Goal: Task Accomplishment & Management: Complete application form

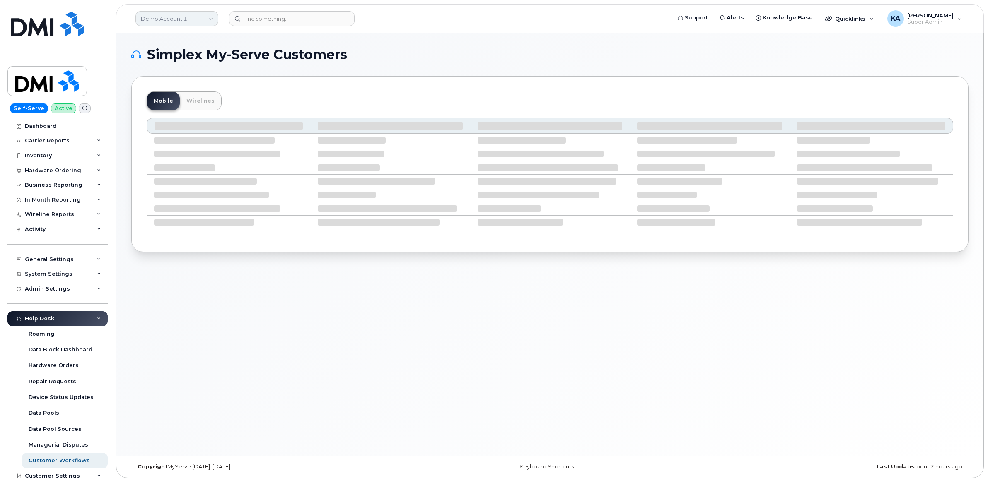
click at [208, 15] on link "Demo Account 1" at bounding box center [176, 18] width 83 height 15
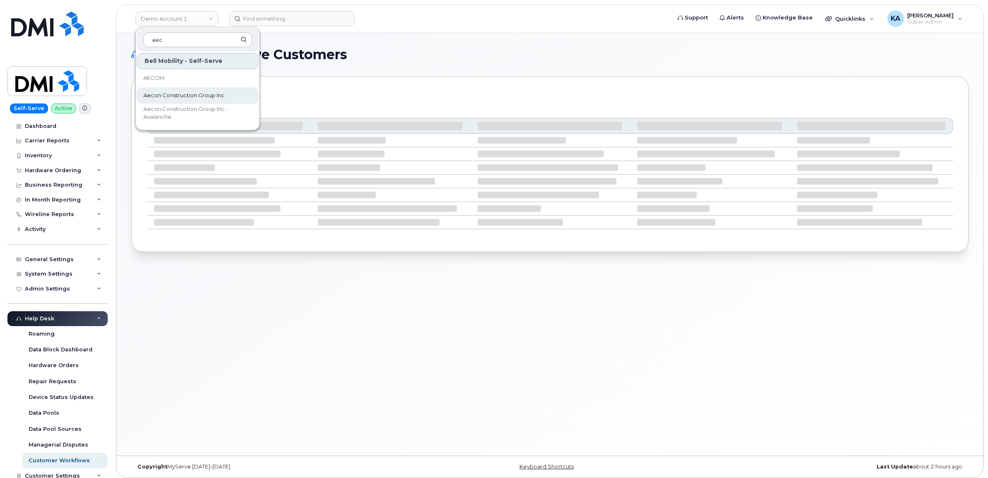
type input "aec"
click at [181, 94] on span "Aecon Construction Group Inc" at bounding box center [183, 96] width 81 height 8
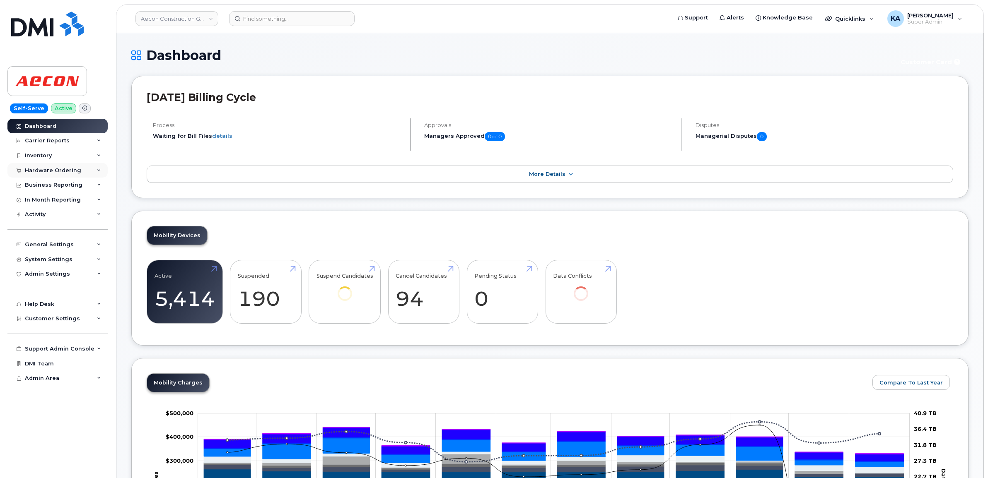
click at [75, 169] on div "Hardware Ordering" at bounding box center [53, 170] width 56 height 7
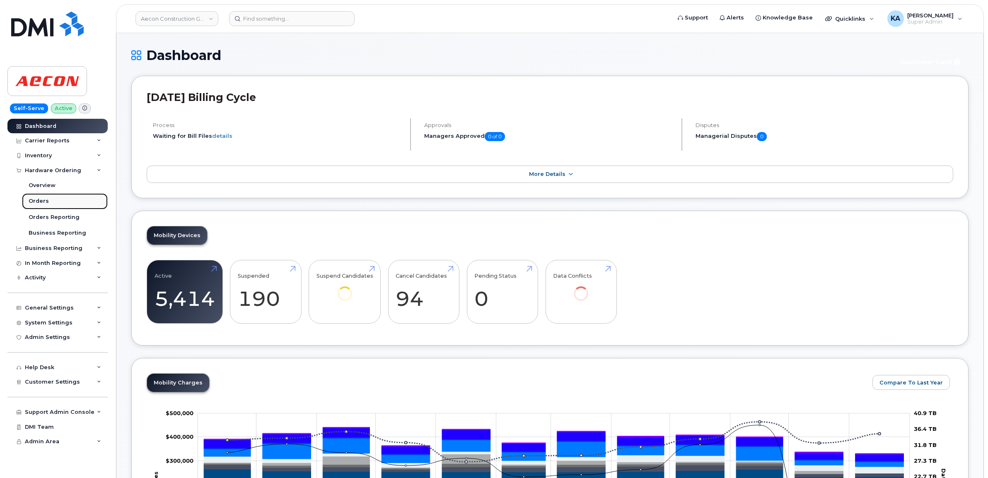
click at [28, 201] on link "Orders" at bounding box center [65, 201] width 86 height 16
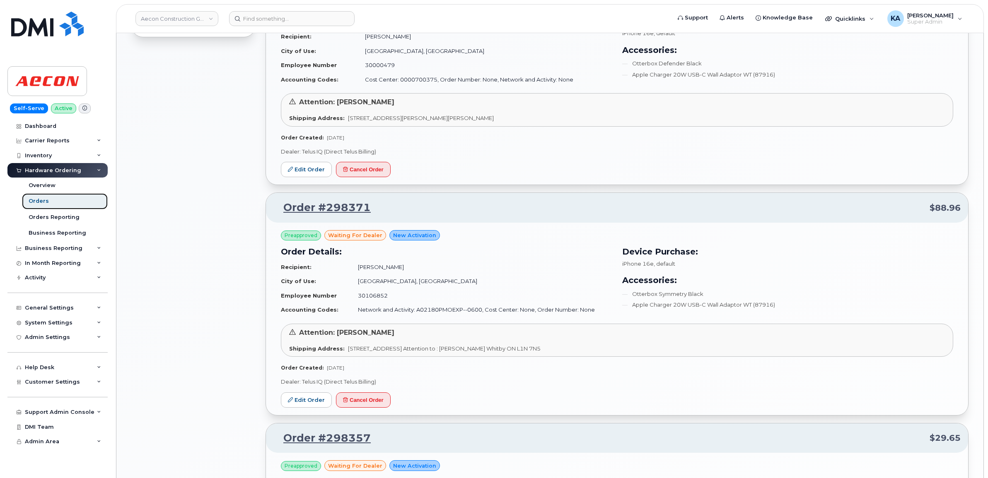
scroll to position [673, 0]
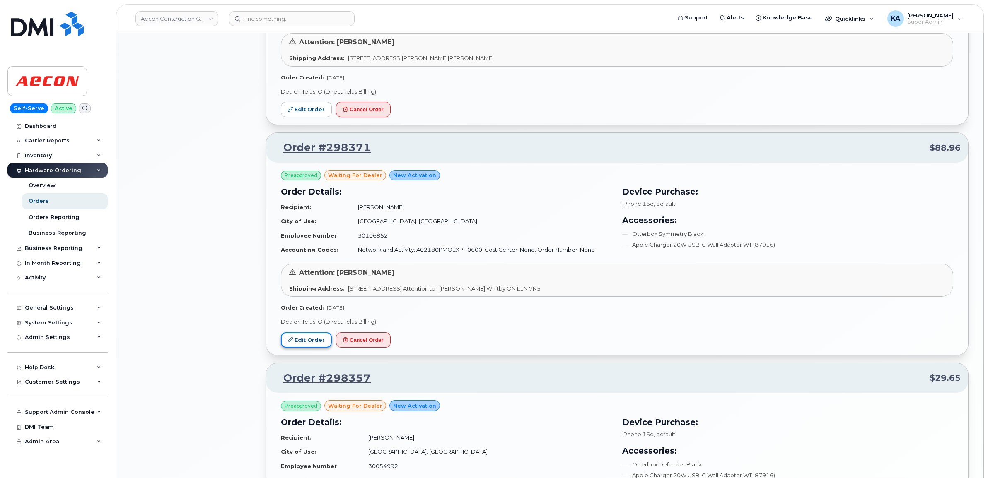
click at [301, 344] on link "Edit Order" at bounding box center [306, 340] width 51 height 15
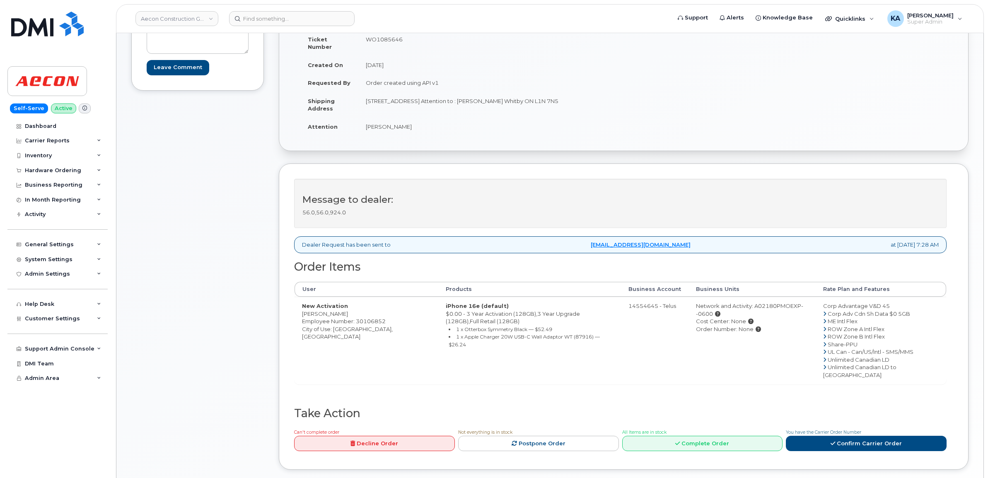
scroll to position [155, 0]
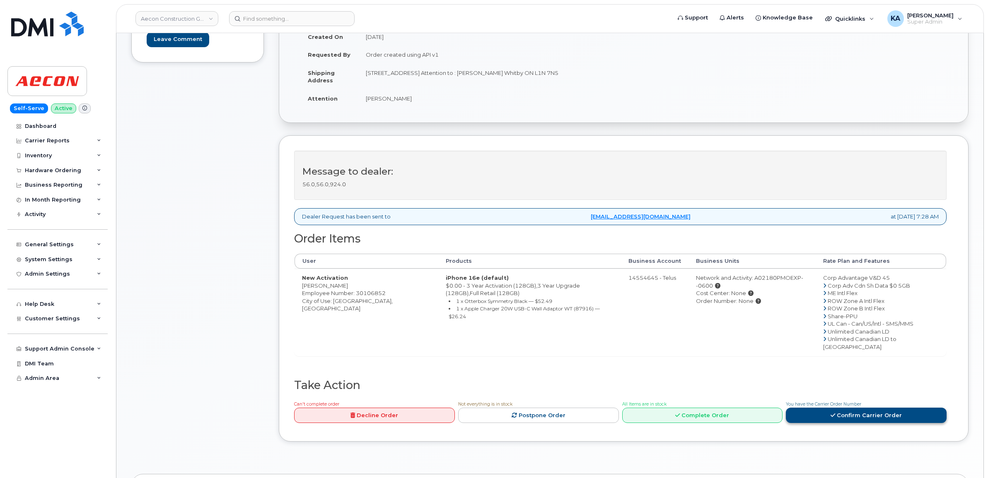
click at [847, 408] on link "Confirm Carrier Order" at bounding box center [866, 415] width 161 height 15
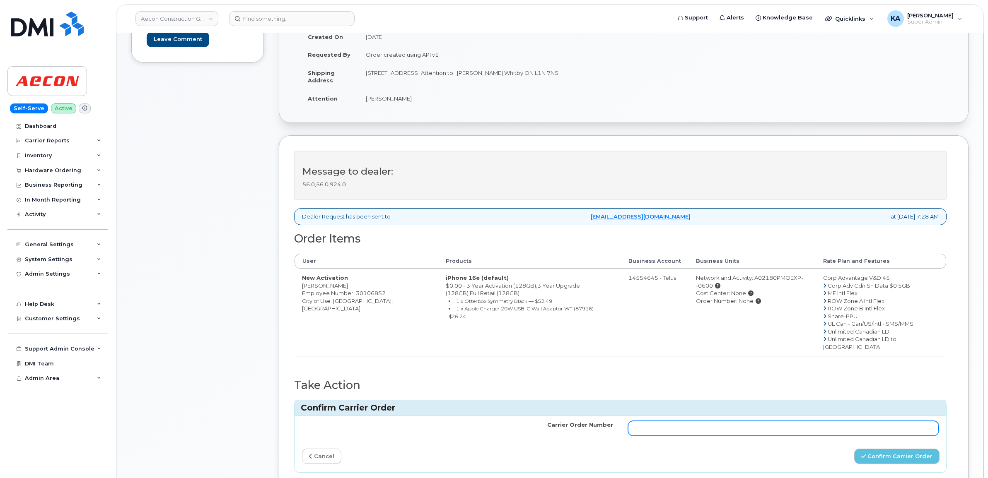
click at [659, 421] on input "Carrier Order Number" at bounding box center [783, 428] width 311 height 15
type input "TL60020228"
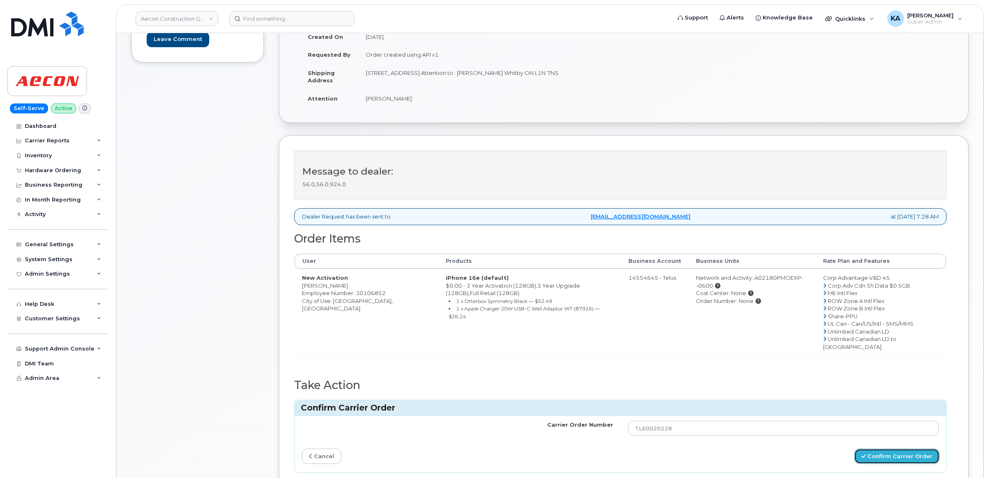
click at [869, 449] on button "Confirm Carrier Order" at bounding box center [896, 456] width 85 height 15
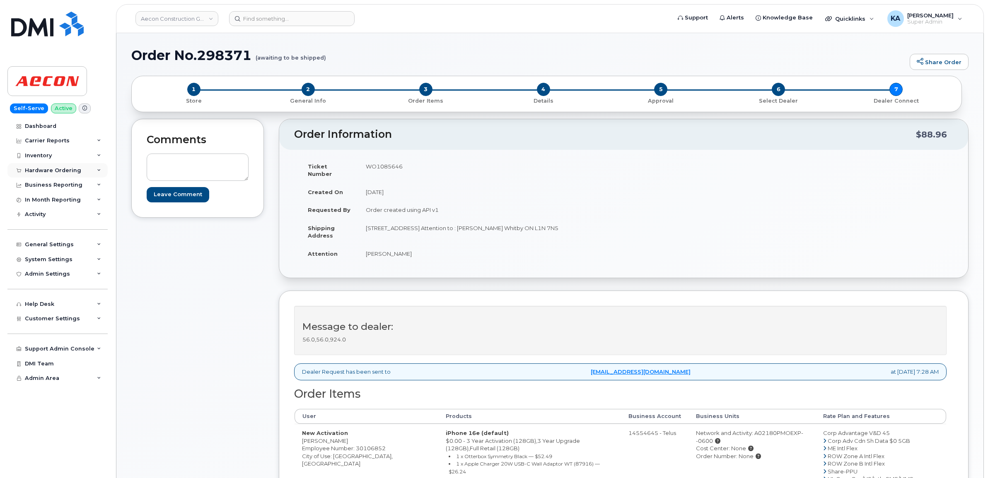
click at [41, 169] on div "Hardware Ordering" at bounding box center [53, 170] width 56 height 7
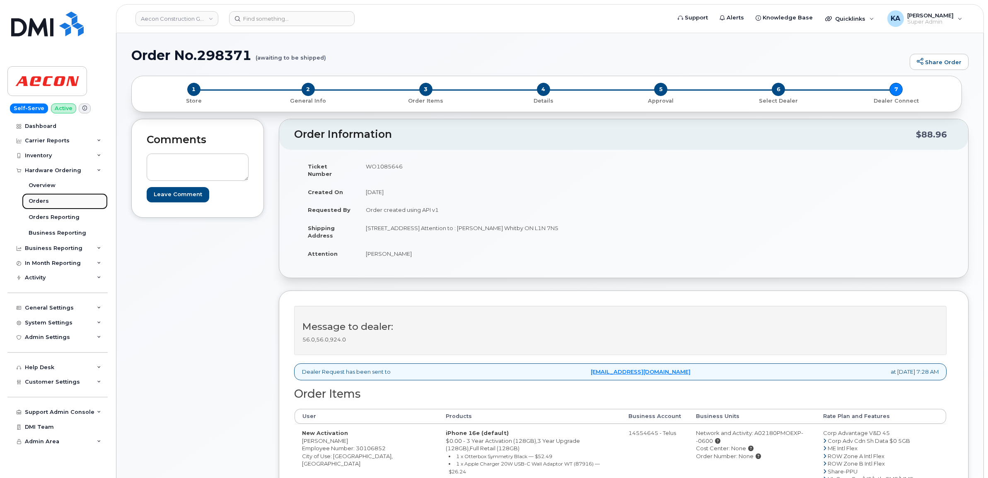
click at [38, 201] on div "Orders" at bounding box center [39, 201] width 20 height 7
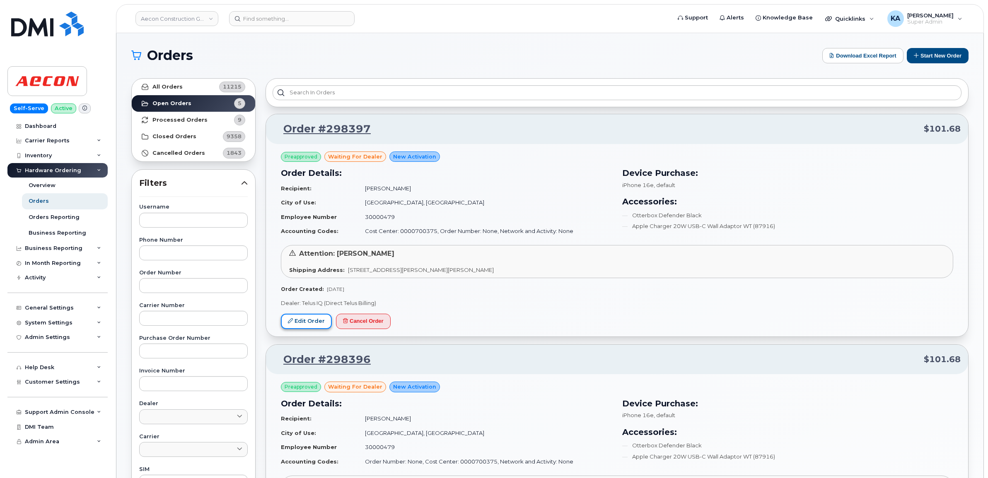
click at [304, 323] on link "Edit Order" at bounding box center [306, 321] width 51 height 15
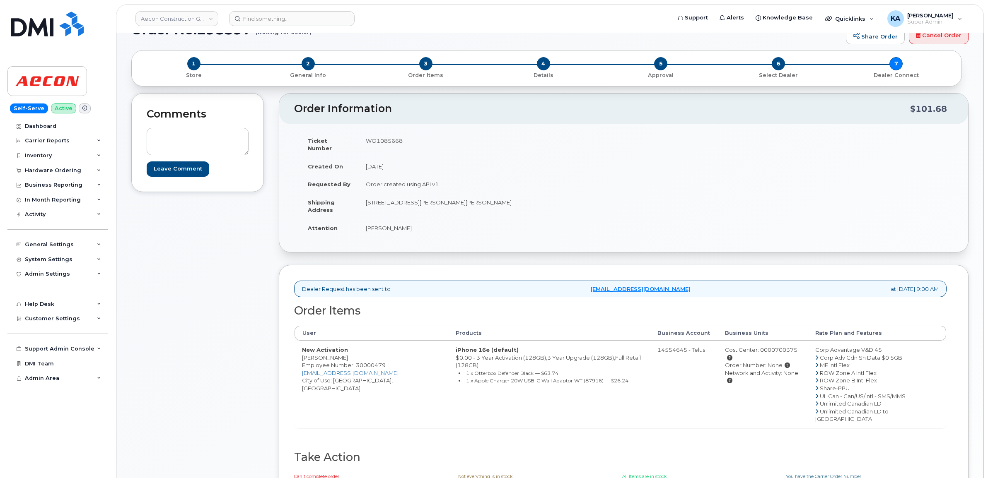
scroll to position [12, 0]
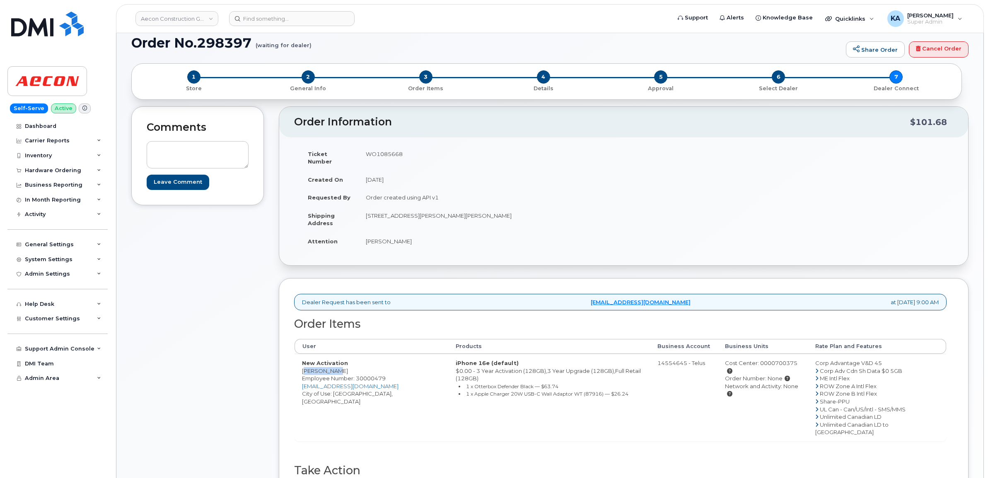
drag, startPoint x: 301, startPoint y: 368, endPoint x: 330, endPoint y: 366, distance: 29.5
click at [330, 366] on td "New Activation Rick Prack Employee Number: 30000479 rprack@aecon.com City of Us…" at bounding box center [371, 397] width 154 height 87
drag, startPoint x: 330, startPoint y: 366, endPoint x: 322, endPoint y: 364, distance: 8.4
copy td "Rick Prack"
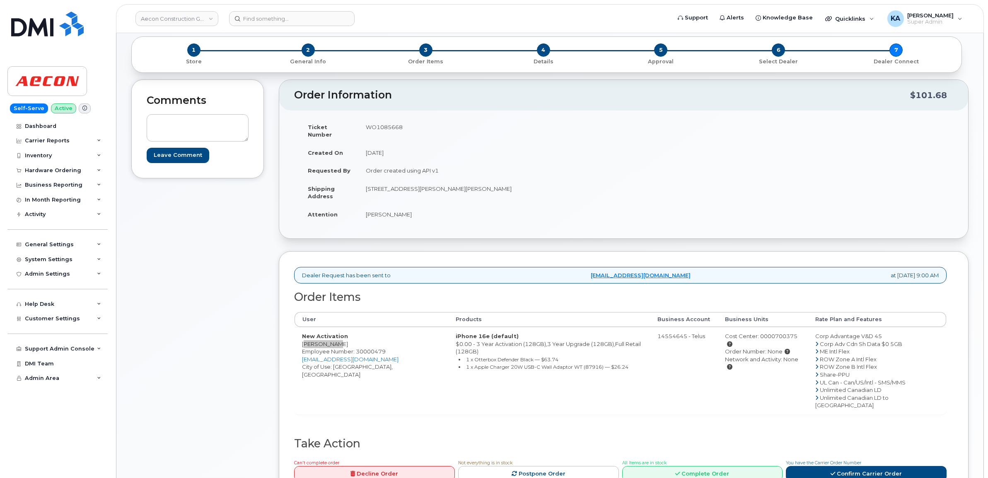
scroll to position [64, 0]
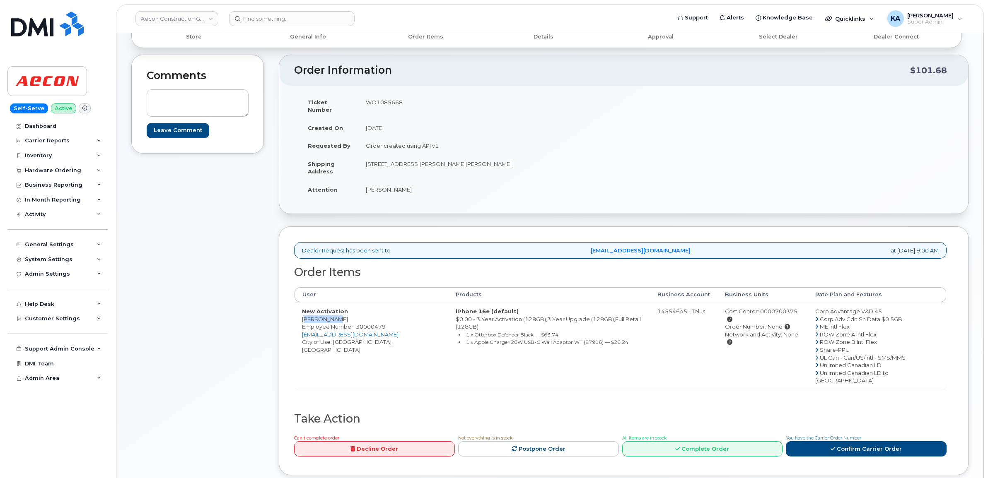
copy td "Rick Prack"
drag, startPoint x: 364, startPoint y: 101, endPoint x: 407, endPoint y: 106, distance: 43.8
click at [407, 106] on td "WO1085668" at bounding box center [487, 106] width 259 height 26
drag, startPoint x: 407, startPoint y: 106, endPoint x: 386, endPoint y: 101, distance: 21.7
copy td "WO1085668"
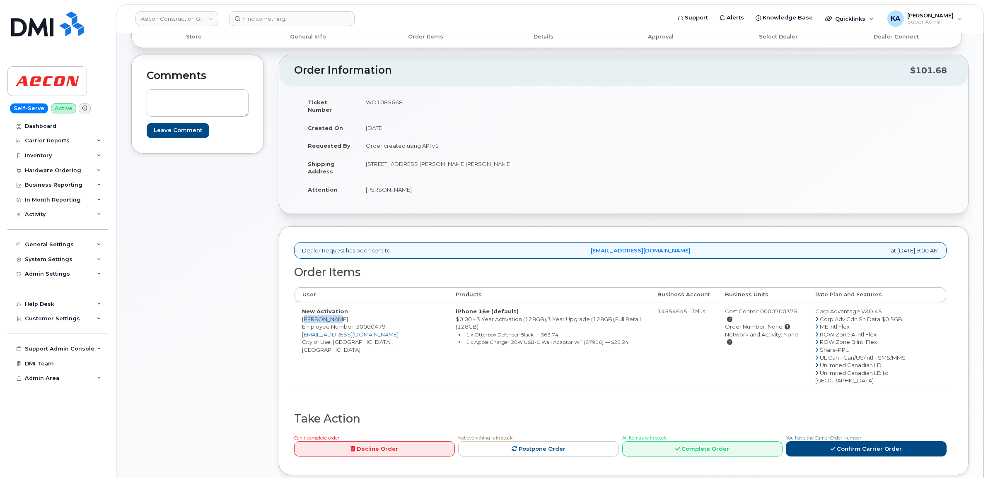
drag, startPoint x: 299, startPoint y: 311, endPoint x: 335, endPoint y: 313, distance: 36.5
click at [335, 313] on td "New Activation Rick Prack Employee Number: 30000479 rprack@aecon.com City of Us…" at bounding box center [371, 345] width 154 height 87
drag, startPoint x: 334, startPoint y: 313, endPoint x: 322, endPoint y: 311, distance: 12.1
copy td "Rick Prack"
drag, startPoint x: 364, startPoint y: 158, endPoint x: 408, endPoint y: 159, distance: 44.3
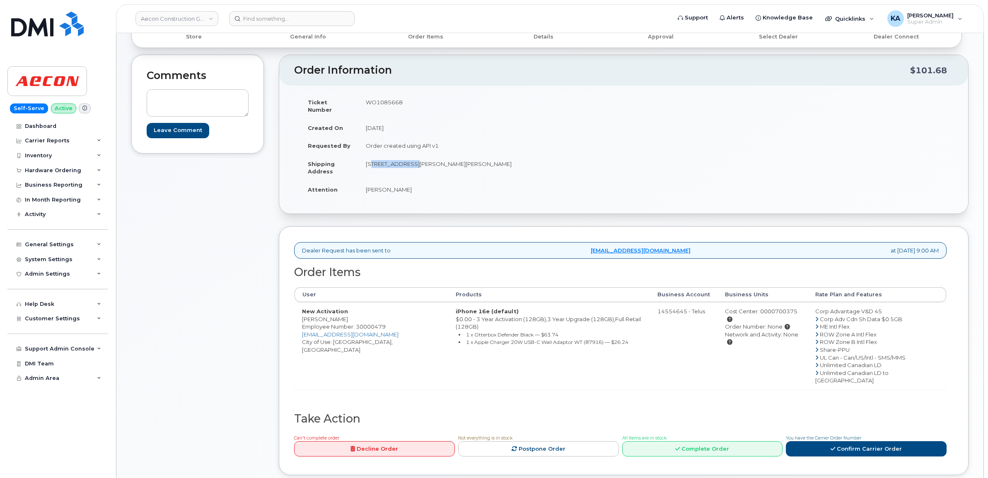
click at [408, 159] on td "150 Sheldon dr Cambridge ON Cambridge ON N1R 7K9" at bounding box center [487, 168] width 259 height 26
drag, startPoint x: 408, startPoint y: 159, endPoint x: 404, endPoint y: 158, distance: 4.3
copy td "150 Sheldon dr"
drag, startPoint x: 494, startPoint y: 156, endPoint x: 519, endPoint y: 157, distance: 24.4
click at [520, 158] on td "150 Sheldon dr Cambridge ON Cambridge ON N1R 7K9" at bounding box center [487, 168] width 259 height 26
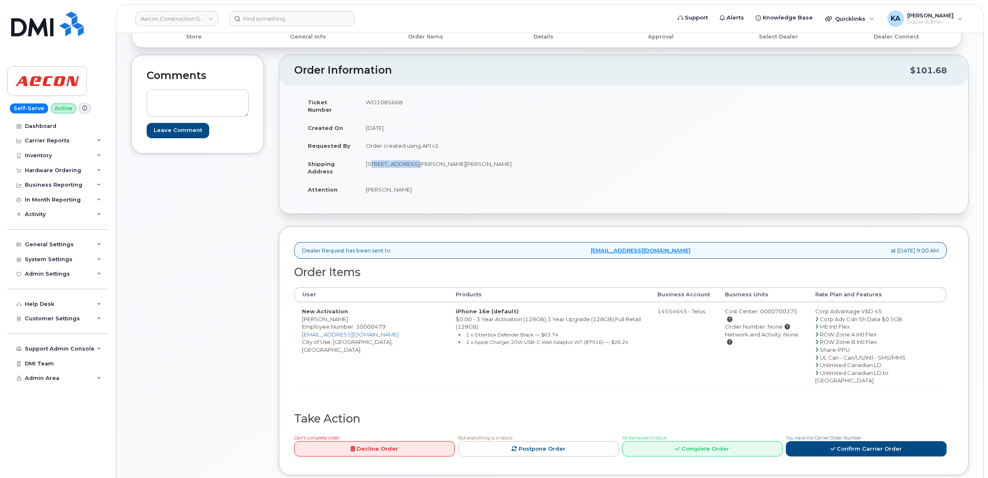
drag, startPoint x: 519, startPoint y: 157, endPoint x: 514, endPoint y: 156, distance: 5.0
copy td "N1R 7K9"
click at [819, 442] on link "Confirm Carrier Order" at bounding box center [866, 449] width 161 height 15
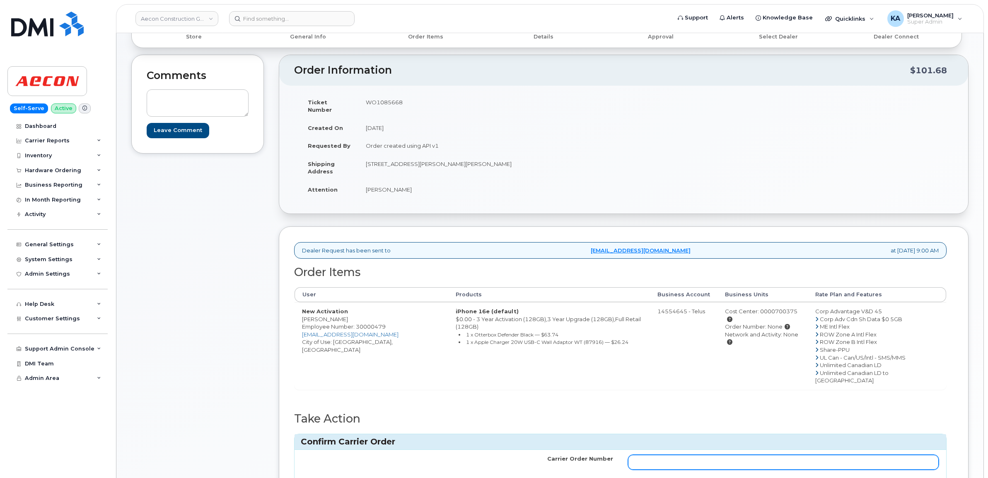
paste input "TL60020239"
type input "TL60020239"
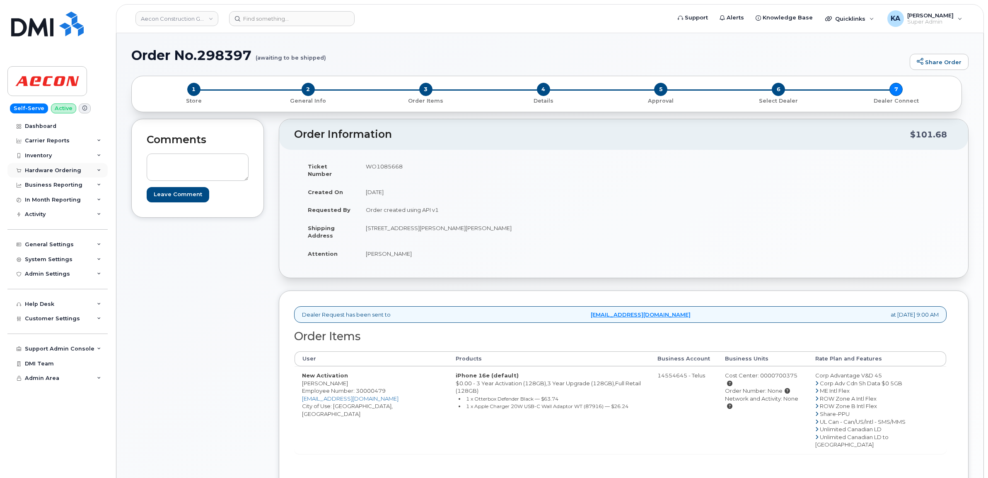
click at [52, 169] on div "Hardware Ordering" at bounding box center [53, 170] width 56 height 7
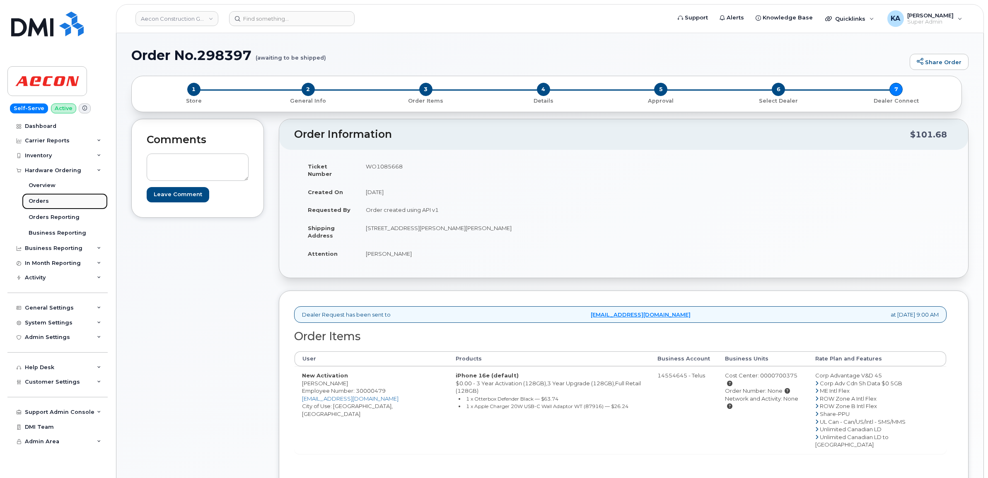
click at [43, 200] on div "Orders" at bounding box center [39, 201] width 20 height 7
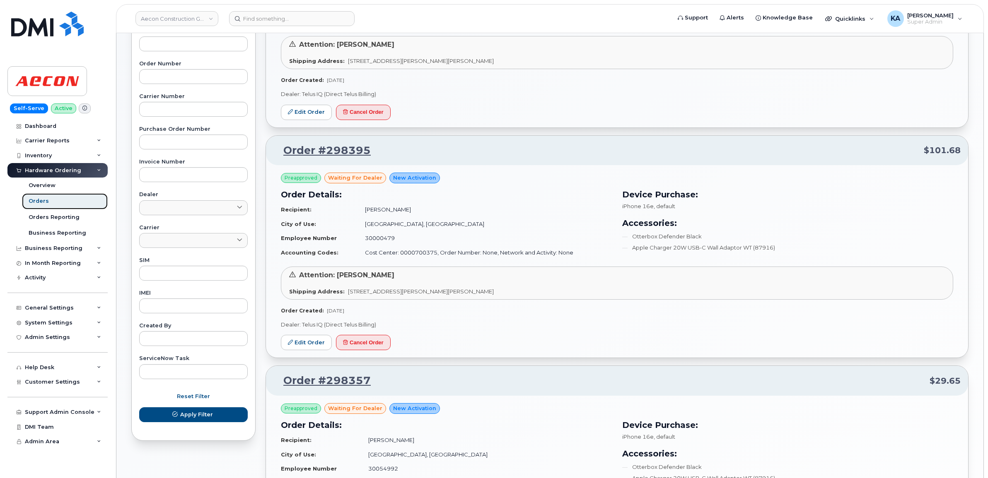
scroll to position [188, 0]
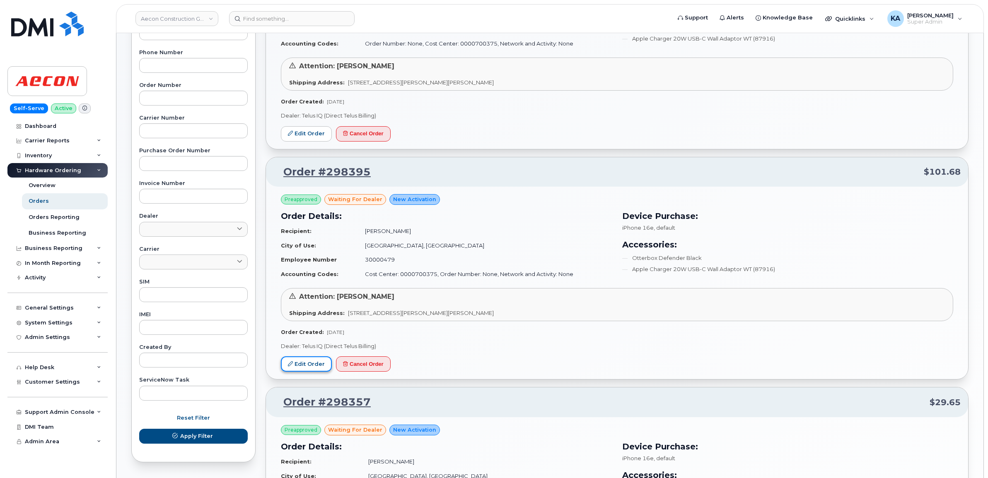
click at [304, 364] on link "Edit Order" at bounding box center [306, 364] width 51 height 15
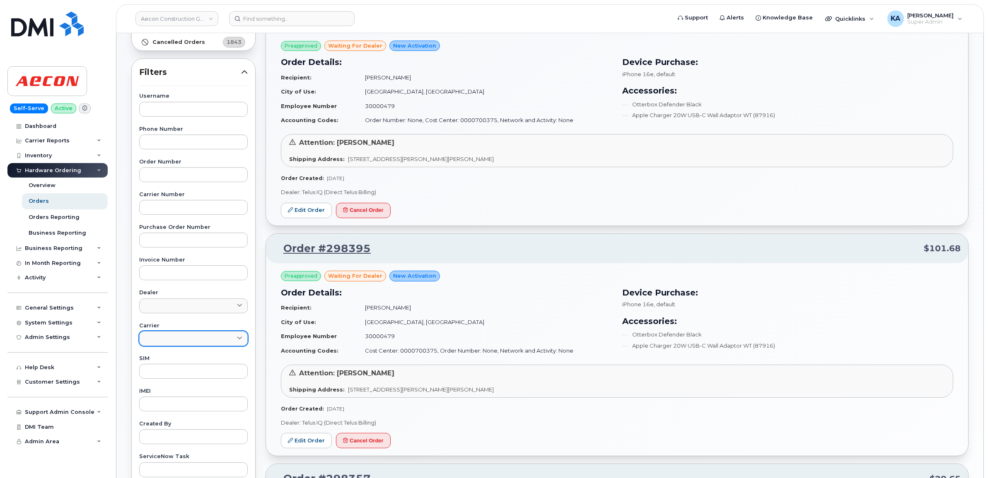
scroll to position [32, 0]
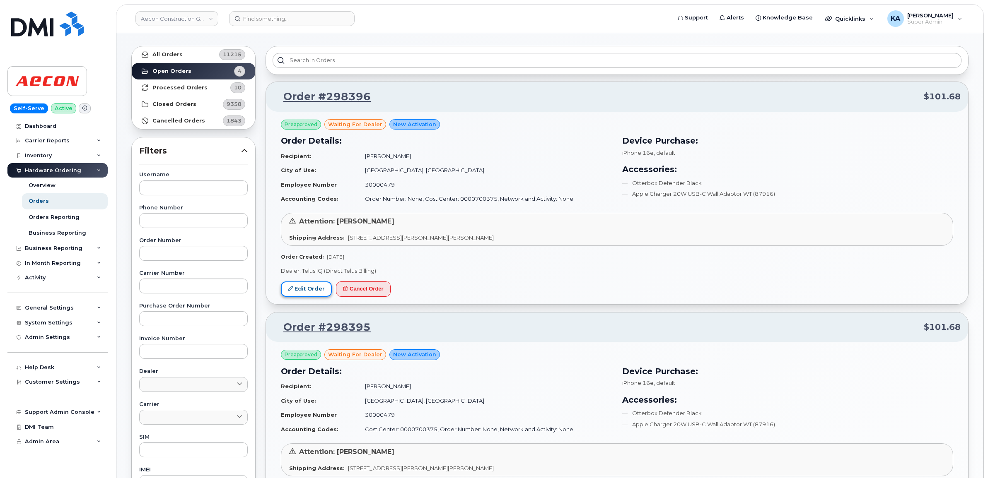
click at [298, 288] on link "Edit Order" at bounding box center [306, 289] width 51 height 15
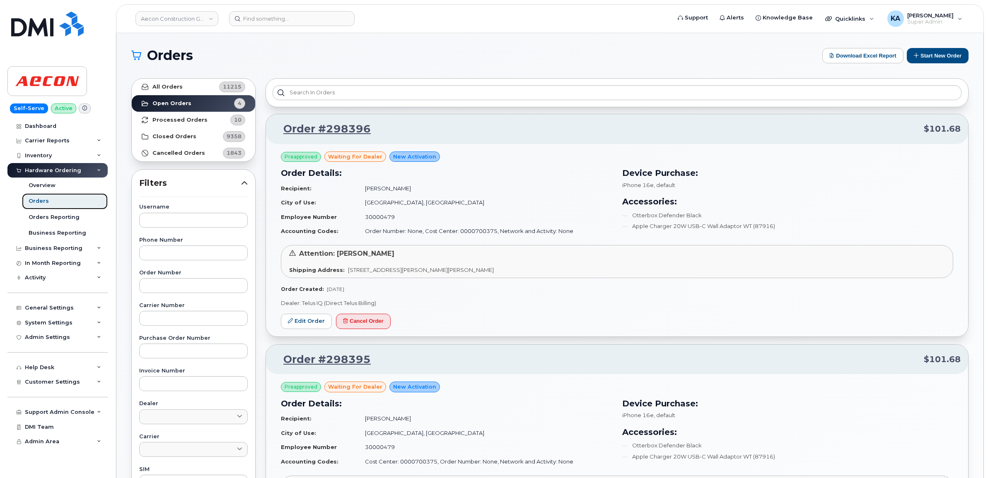
click at [46, 202] on div "Orders" at bounding box center [39, 201] width 20 height 7
click at [35, 185] on div "Overview" at bounding box center [42, 185] width 27 height 7
click at [158, 121] on strong "Processed Orders" at bounding box center [179, 120] width 55 height 7
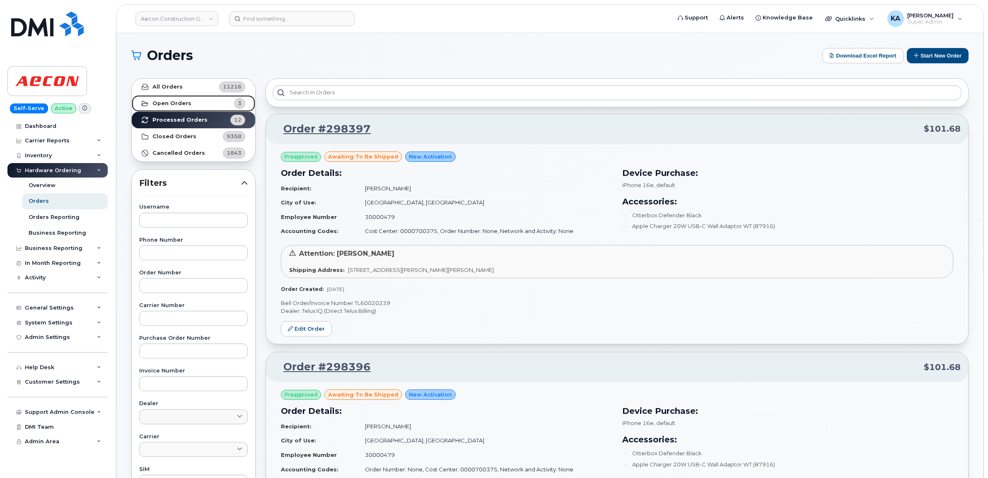
click at [158, 101] on strong "Open Orders" at bounding box center [171, 103] width 39 height 7
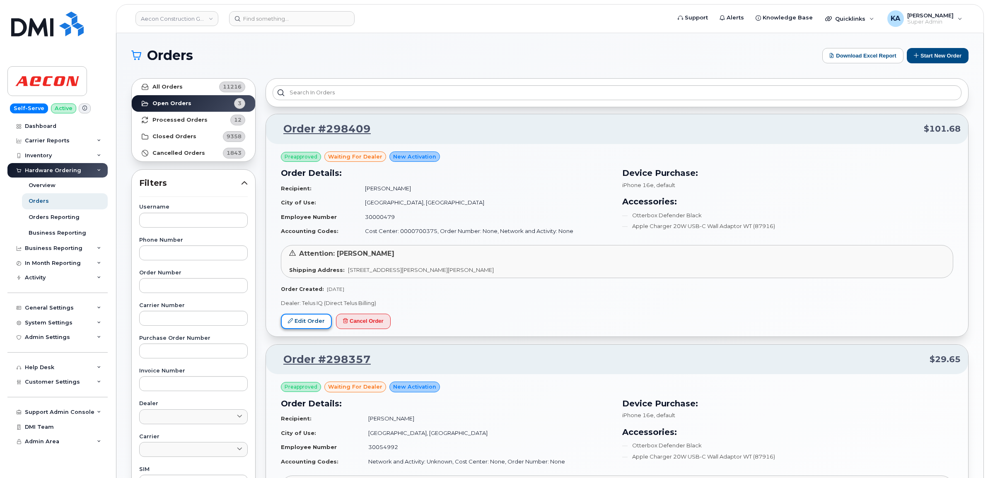
click at [297, 316] on link "Edit Order" at bounding box center [306, 321] width 51 height 15
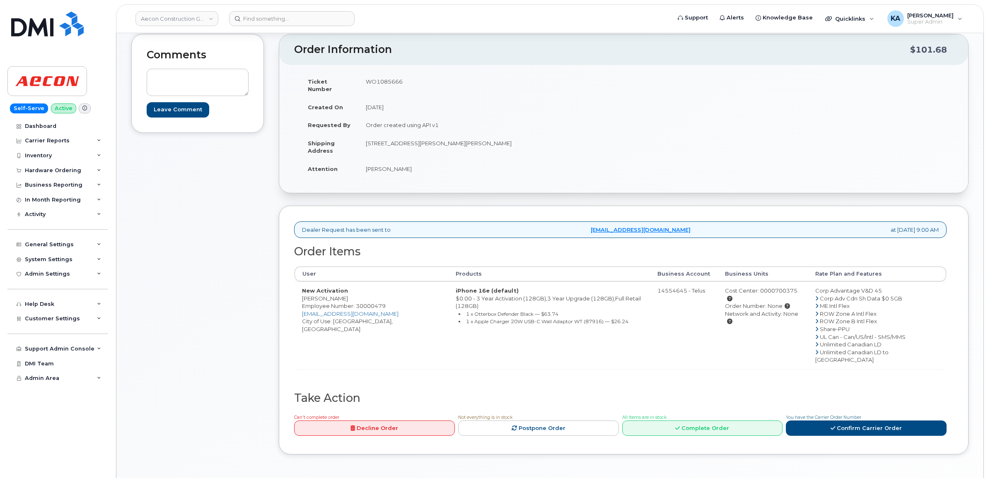
scroll to position [104, 0]
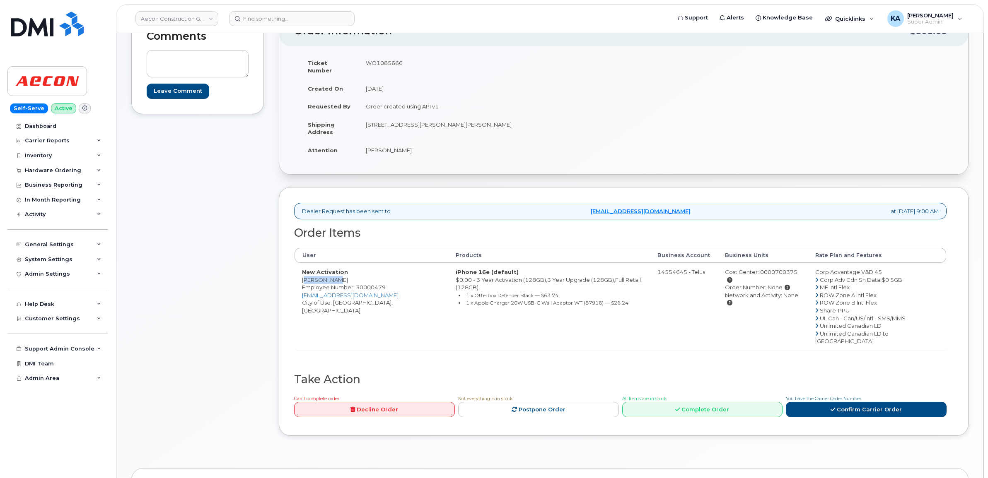
drag, startPoint x: 297, startPoint y: 274, endPoint x: 330, endPoint y: 275, distance: 32.7
click at [331, 277] on td "New Activation Rick Prack Employee Number: 30000479 rprack@aecon.com City of Us…" at bounding box center [371, 306] width 154 height 87
drag, startPoint x: 330, startPoint y: 275, endPoint x: 326, endPoint y: 273, distance: 4.3
copy td "[PERSON_NAME]"
drag, startPoint x: 364, startPoint y: 63, endPoint x: 403, endPoint y: 68, distance: 38.8
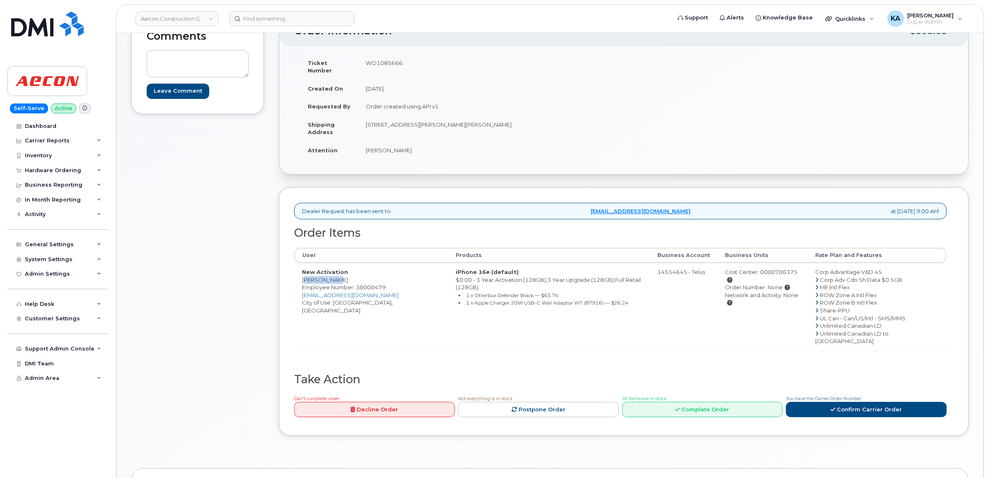
click at [404, 68] on td "WO1085666" at bounding box center [487, 67] width 259 height 26
drag, startPoint x: 403, startPoint y: 68, endPoint x: 394, endPoint y: 63, distance: 9.8
copy td "WO1085666"
drag, startPoint x: 393, startPoint y: 281, endPoint x: 359, endPoint y: 283, distance: 34.4
click at [357, 283] on td "New Activation [PERSON_NAME] Employee Number: 30000479 [EMAIL_ADDRESS][DOMAIN_N…" at bounding box center [371, 306] width 154 height 87
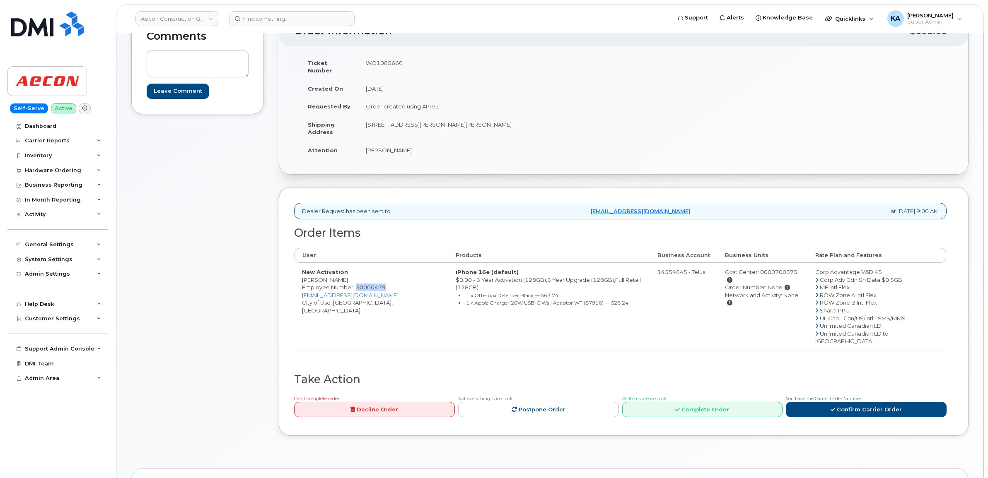
drag, startPoint x: 359, startPoint y: 283, endPoint x: 370, endPoint y: 279, distance: 11.5
copy span "30000479"
click at [825, 402] on link "Confirm Carrier Order" at bounding box center [866, 409] width 161 height 15
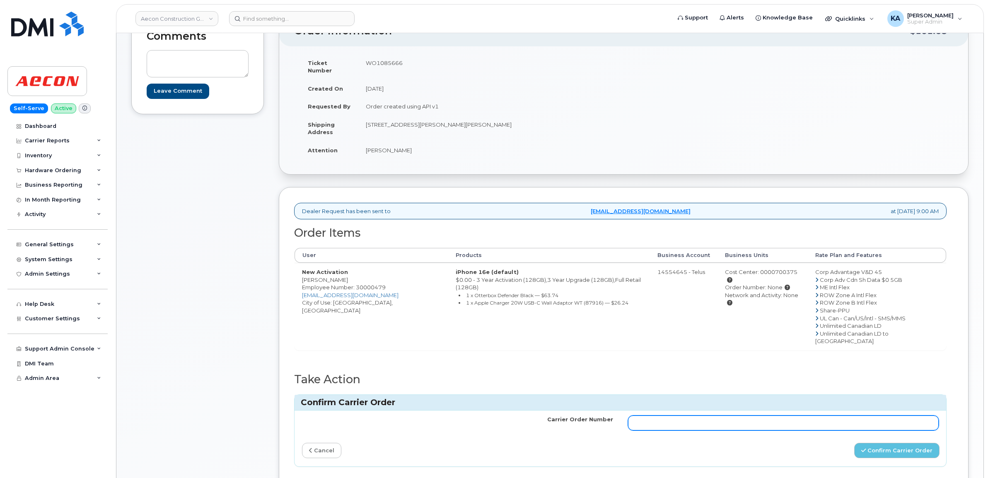
click at [741, 416] on input "Carrier Order Number" at bounding box center [783, 423] width 311 height 15
paste input "TL60020242"
type input "TL60020242"
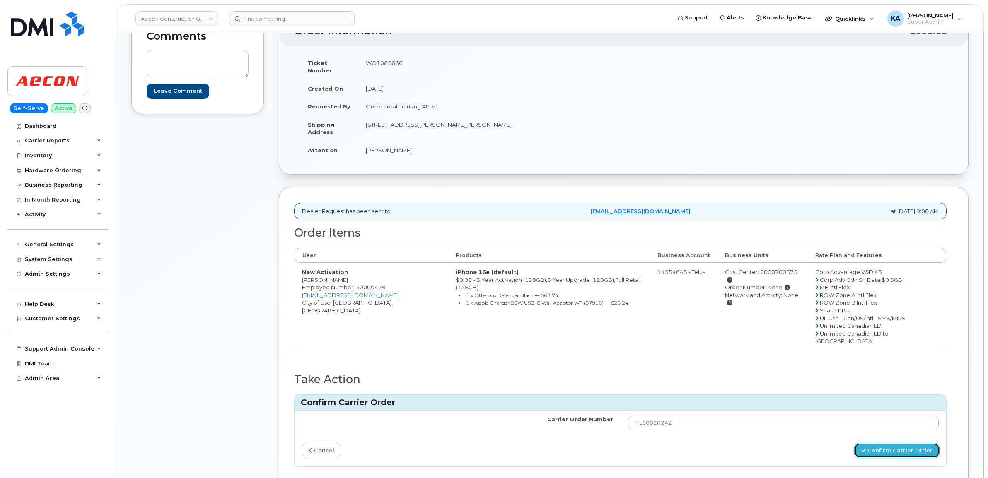
click at [874, 443] on button "Confirm Carrier Order" at bounding box center [896, 450] width 85 height 15
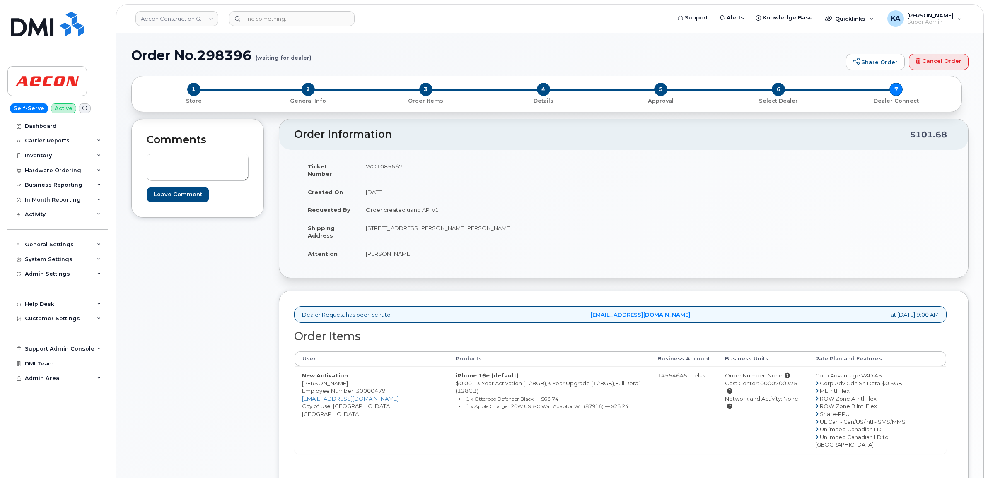
scroll to position [52, 0]
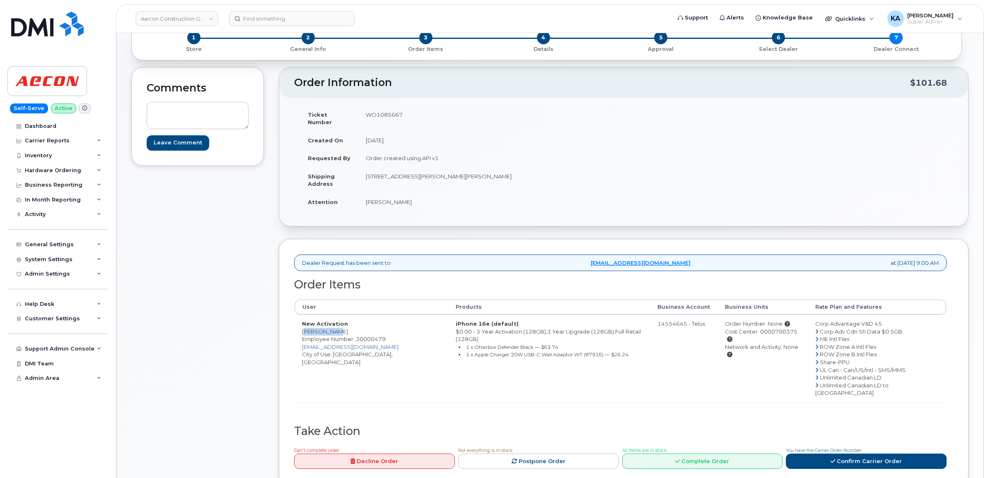
drag, startPoint x: 299, startPoint y: 326, endPoint x: 334, endPoint y: 325, distance: 35.2
click at [335, 326] on td "New Activation [PERSON_NAME] Employee Number: 30000479 [EMAIL_ADDRESS][DOMAIN_N…" at bounding box center [371, 358] width 154 height 87
drag, startPoint x: 334, startPoint y: 325, endPoint x: 320, endPoint y: 323, distance: 13.8
copy td "[PERSON_NAME]"
drag, startPoint x: 363, startPoint y: 113, endPoint x: 403, endPoint y: 115, distance: 39.8
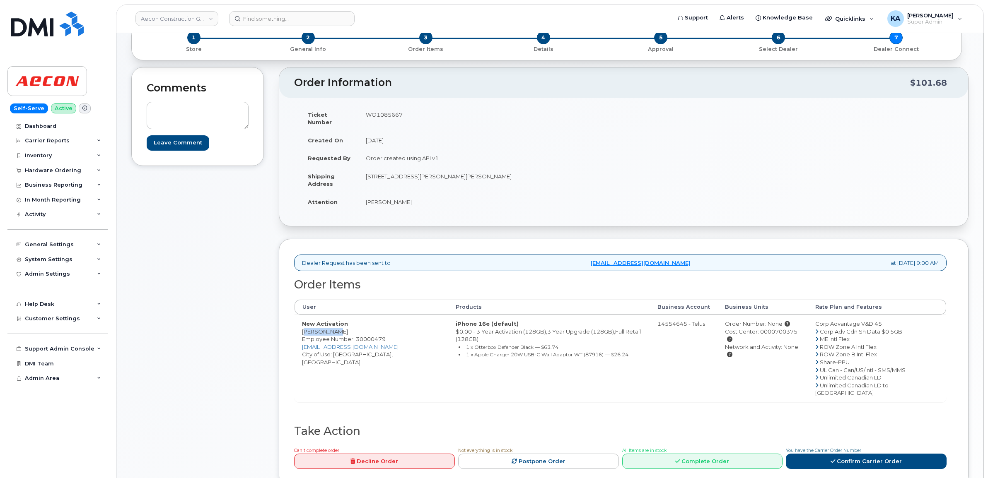
click at [404, 115] on td "WO1085667" at bounding box center [487, 119] width 259 height 26
drag, startPoint x: 403, startPoint y: 115, endPoint x: 393, endPoint y: 114, distance: 9.5
copy td "WO1085667"
drag, startPoint x: 355, startPoint y: 331, endPoint x: 386, endPoint y: 332, distance: 30.2
click at [386, 336] on span "Employee Number: 30000479" at bounding box center [344, 339] width 84 height 7
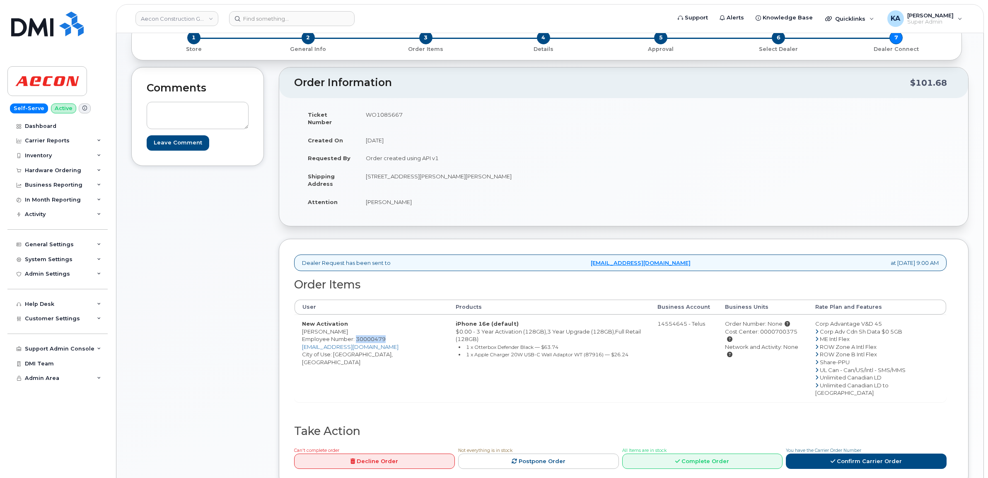
copy span "30000479"
click at [834, 459] on icon at bounding box center [832, 461] width 5 height 5
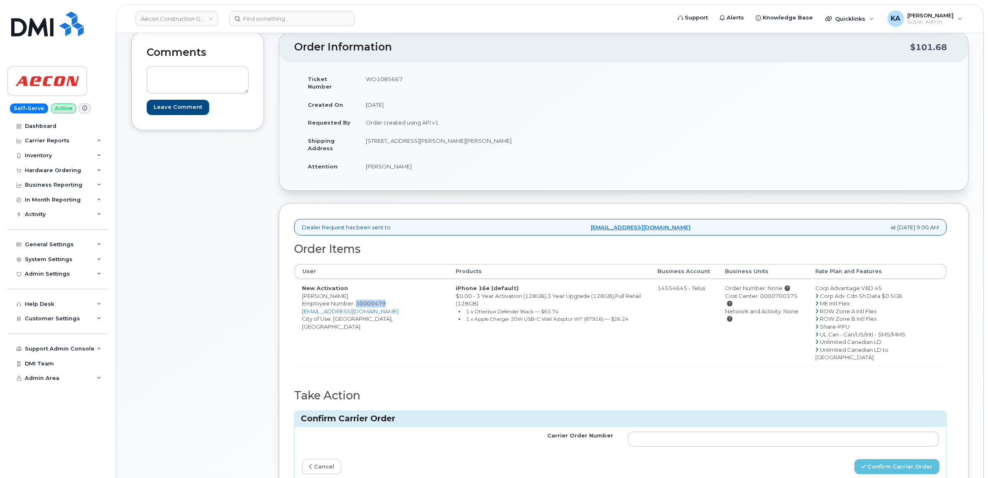
scroll to position [104, 0]
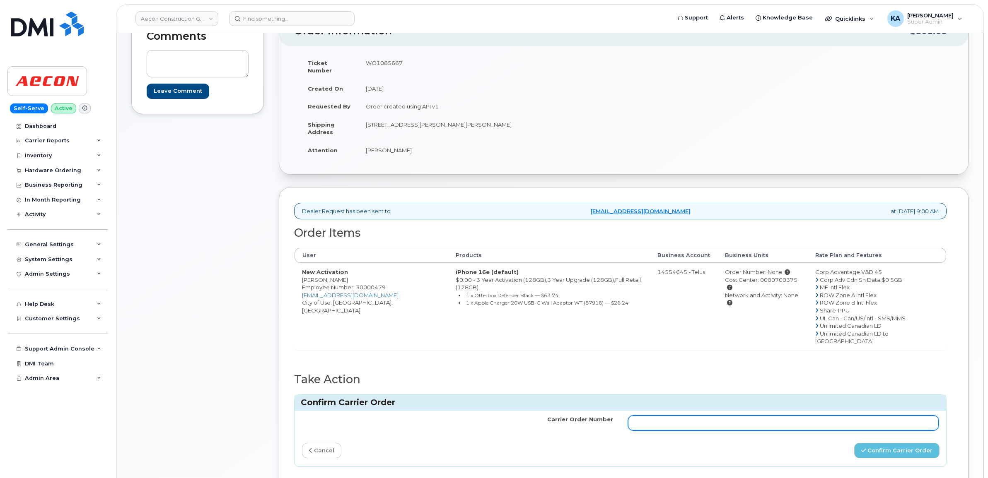
paste input "TL60020245"
type input "TL60020245"
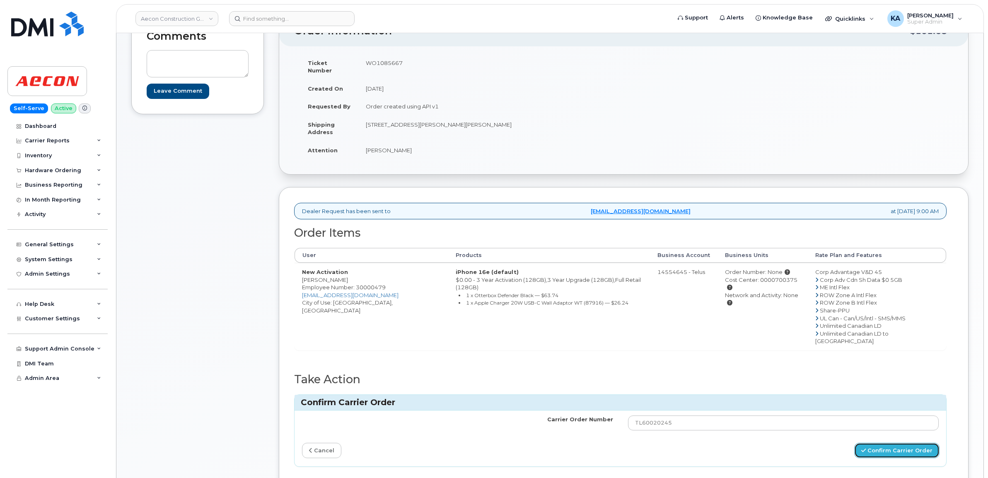
click at [876, 443] on button "Confirm Carrier Order" at bounding box center [896, 450] width 85 height 15
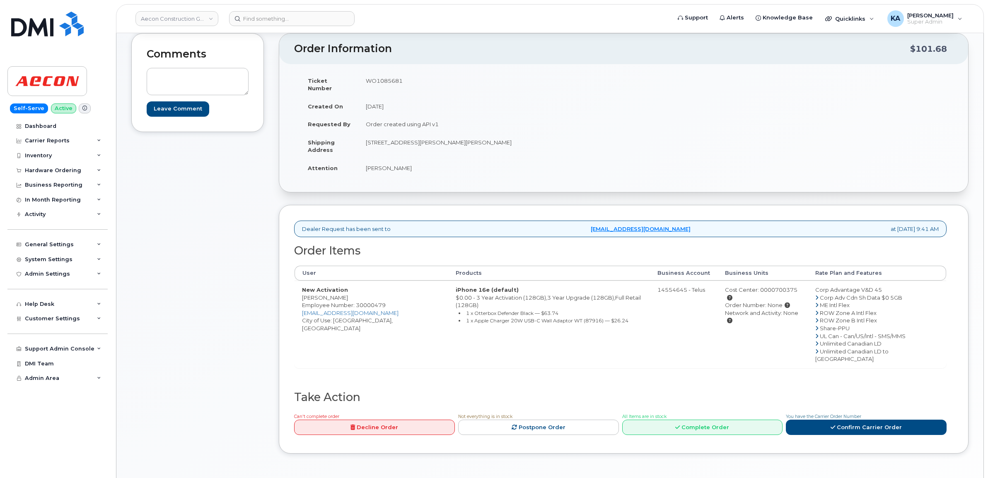
scroll to position [104, 0]
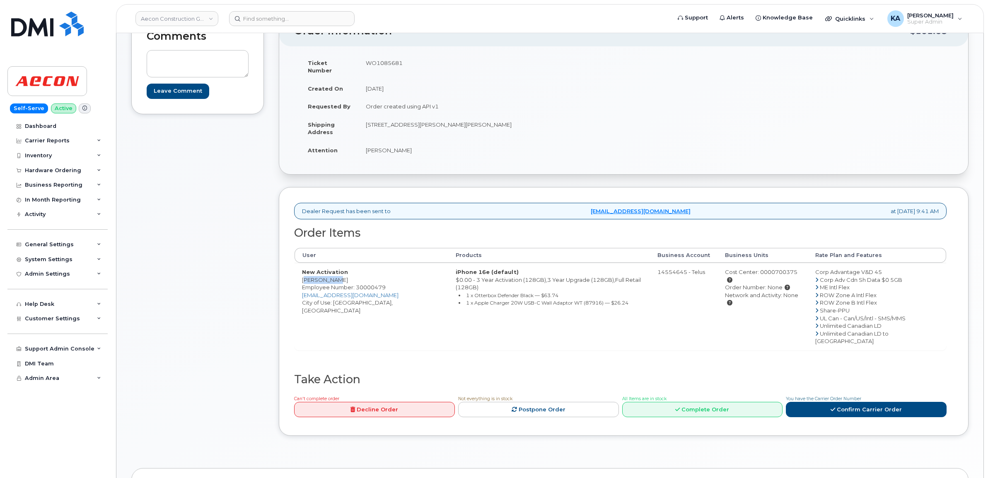
drag, startPoint x: 300, startPoint y: 273, endPoint x: 332, endPoint y: 274, distance: 31.9
click at [332, 274] on td "New Activation [PERSON_NAME] Employee Number: 30000479 [EMAIL_ADDRESS][DOMAIN_N…" at bounding box center [371, 306] width 154 height 87
drag, startPoint x: 332, startPoint y: 274, endPoint x: 328, endPoint y: 273, distance: 4.5
copy td "[PERSON_NAME]"
drag, startPoint x: 362, startPoint y: 61, endPoint x: 405, endPoint y: 65, distance: 42.4
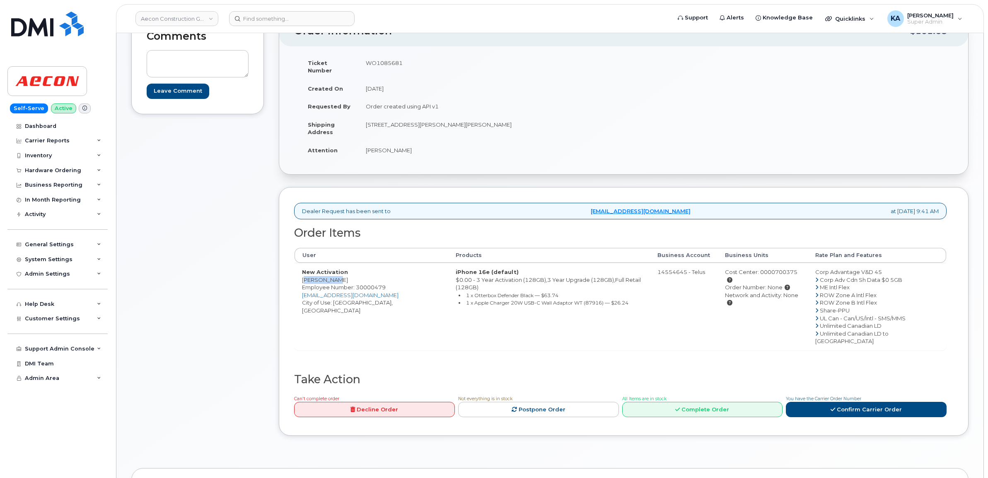
click at [405, 65] on td "WO1085681" at bounding box center [487, 67] width 259 height 26
drag, startPoint x: 405, startPoint y: 65, endPoint x: 393, endPoint y: 63, distance: 11.3
copy td "WO1085681"
drag, startPoint x: 727, startPoint y: 265, endPoint x: 803, endPoint y: 266, distance: 76.6
click at [803, 266] on td "Cost Center: 0000700375 Cost Object Description : Conventional Cambridge Produc…" at bounding box center [762, 306] width 90 height 87
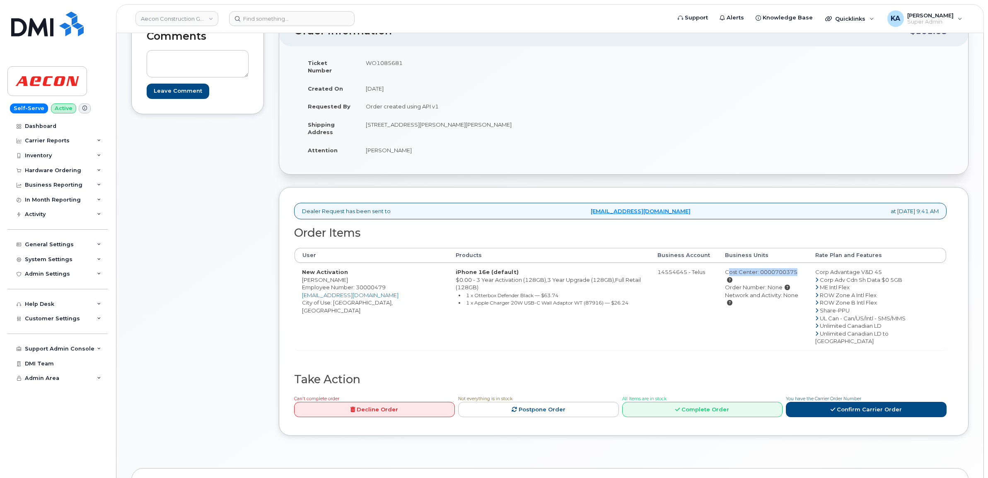
drag, startPoint x: 803, startPoint y: 266, endPoint x: 783, endPoint y: 266, distance: 20.3
copy div "Cost Center: 0000700375"
drag, startPoint x: 301, startPoint y: 281, endPoint x: 387, endPoint y: 284, distance: 86.2
click at [387, 284] on td "New Activation [PERSON_NAME] Employee Number: 30000479 [EMAIL_ADDRESS][DOMAIN_N…" at bounding box center [371, 306] width 154 height 87
drag, startPoint x: 387, startPoint y: 284, endPoint x: 381, endPoint y: 282, distance: 6.3
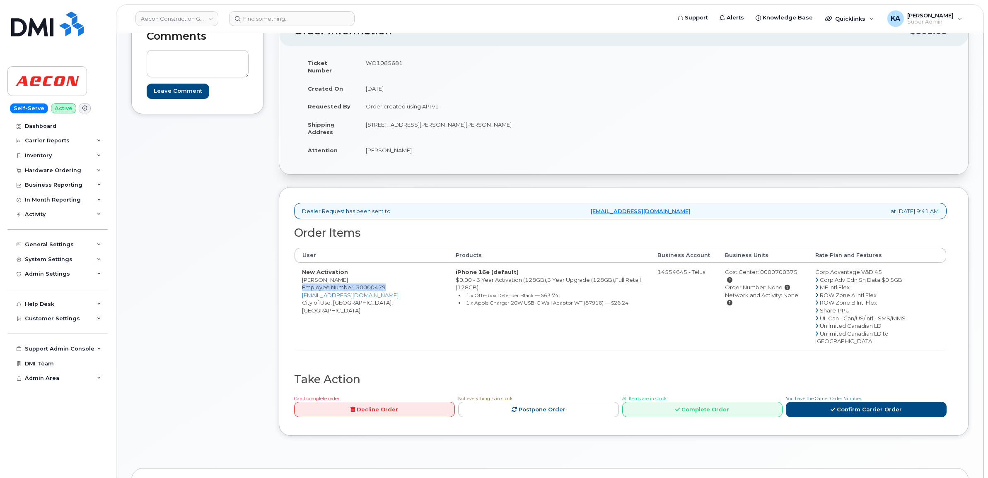
copy span "Employee Number: 30000479"
click at [866, 402] on link "Confirm Carrier Order" at bounding box center [866, 409] width 161 height 15
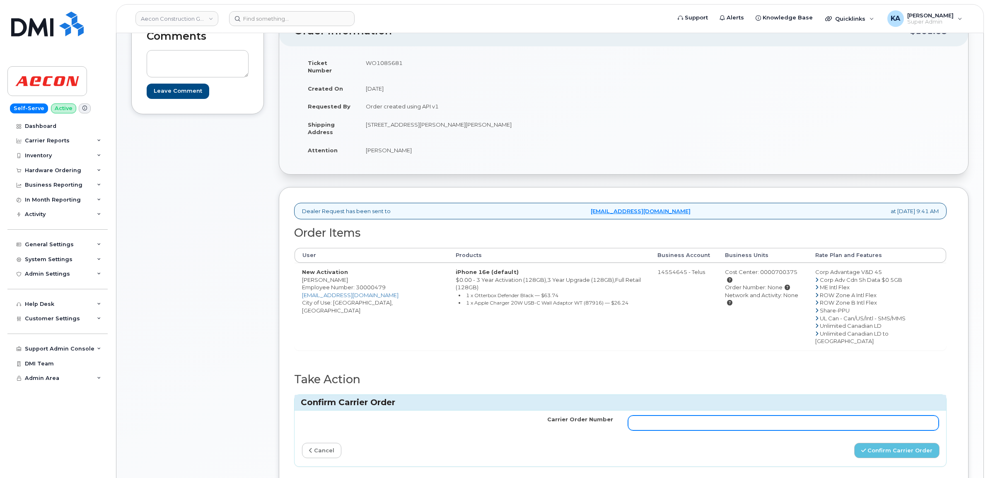
click at [725, 416] on input "Carrier Order Number" at bounding box center [783, 423] width 311 height 15
paste input "TL60020251"
type input "TL60020251"
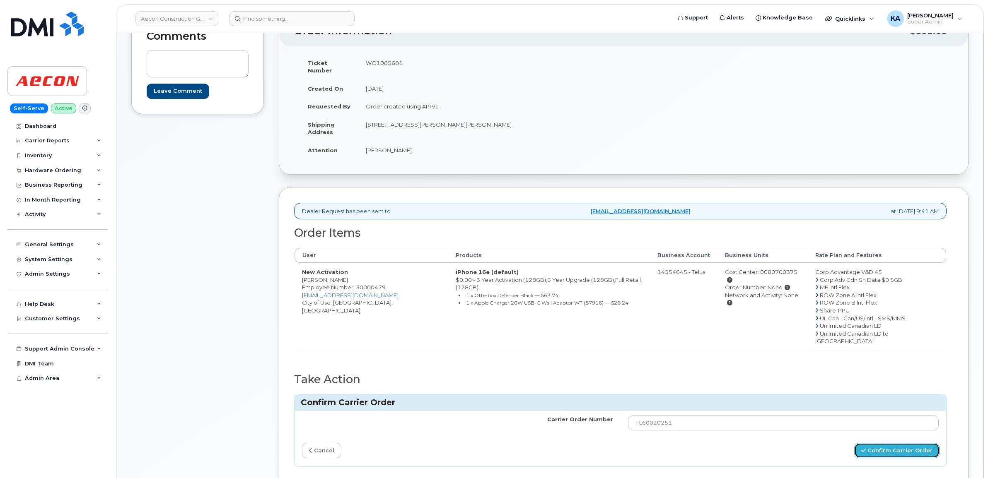
click at [887, 443] on button "Confirm Carrier Order" at bounding box center [896, 450] width 85 height 15
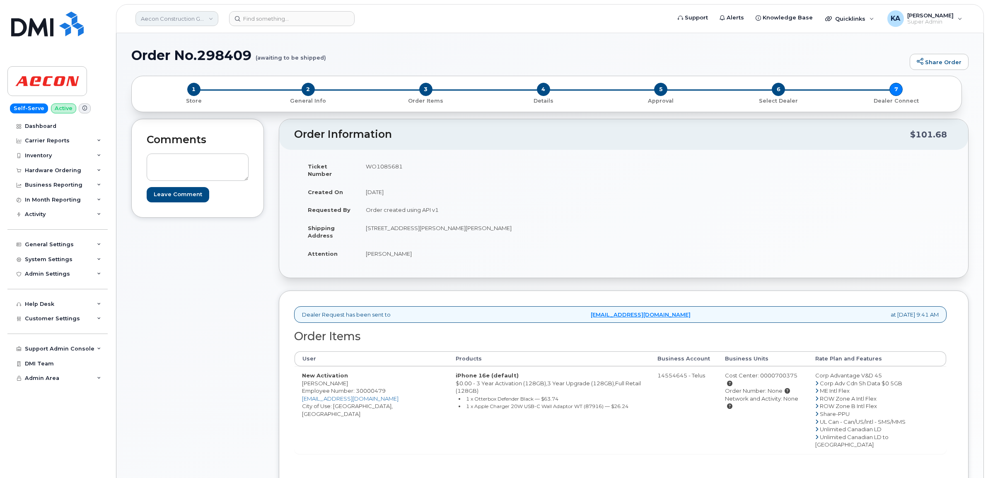
click at [150, 17] on link "Aecon Construction Group Inc" at bounding box center [176, 18] width 83 height 15
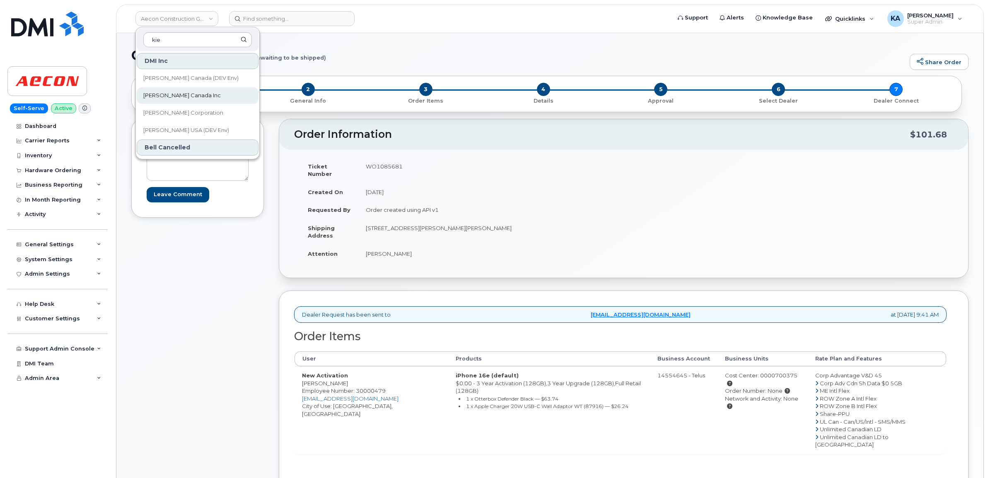
type input "kie"
click at [158, 94] on span "[PERSON_NAME] Canada Inc" at bounding box center [181, 96] width 77 height 8
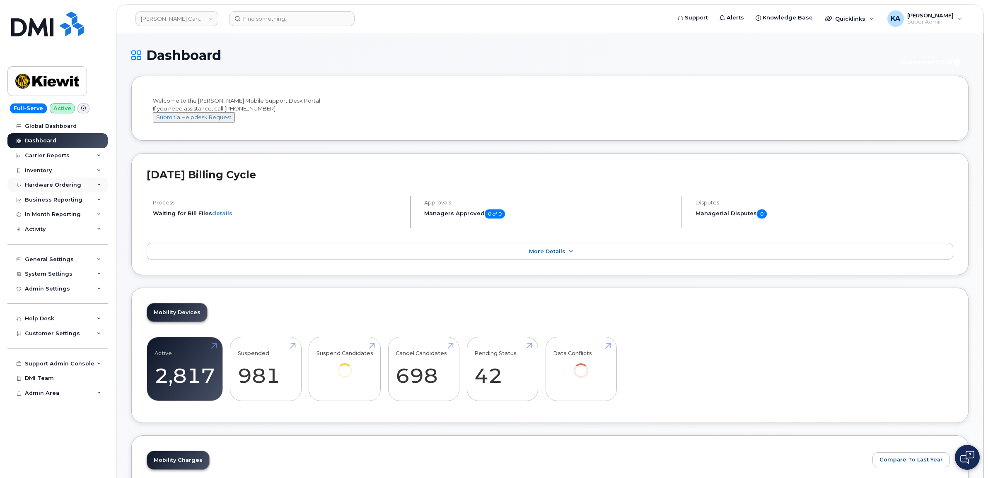
click at [72, 187] on div "Hardware Ordering" at bounding box center [53, 185] width 56 height 7
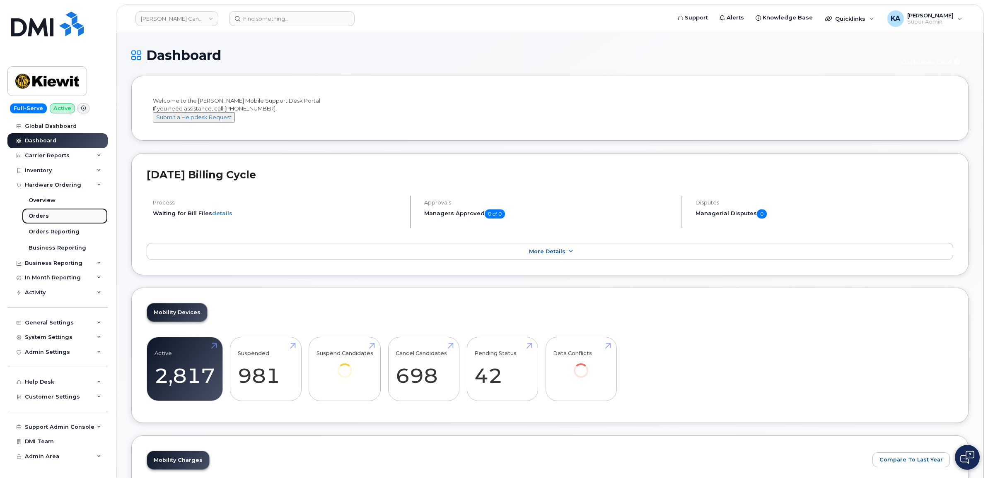
click at [36, 216] on div "Orders" at bounding box center [39, 215] width 20 height 7
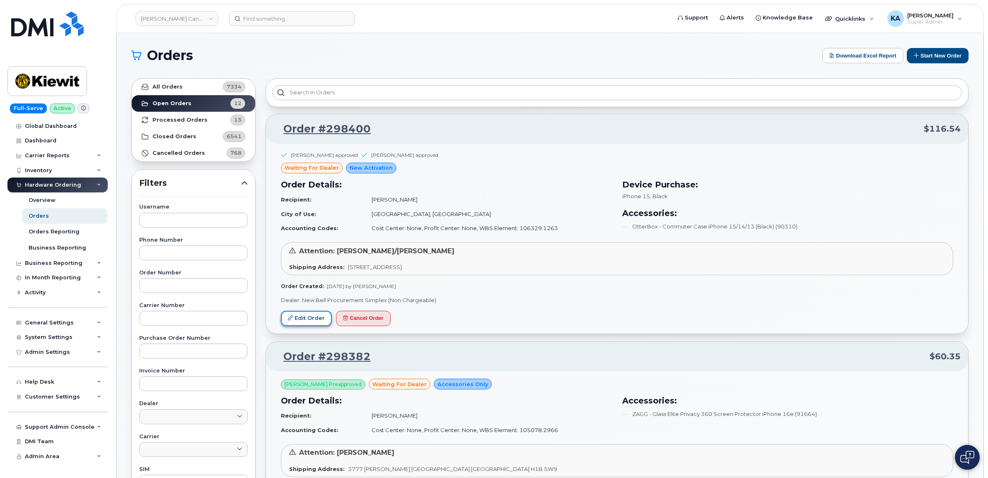
click at [302, 318] on link "Edit Order" at bounding box center [306, 318] width 51 height 15
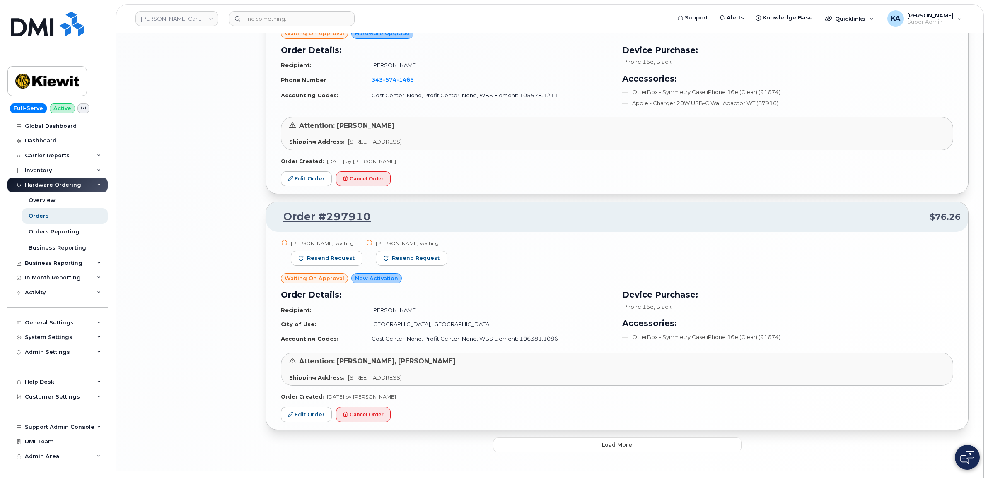
scroll to position [1412, 0]
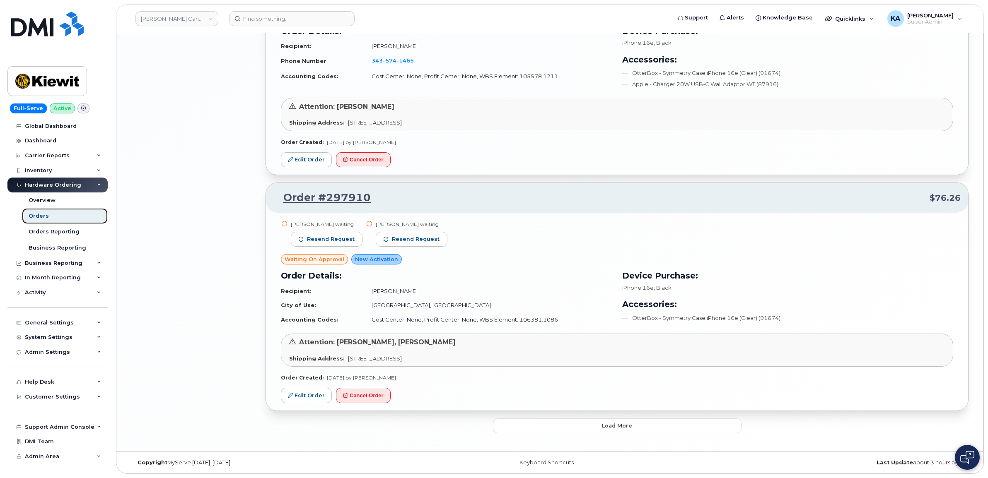
click at [44, 216] on div "Orders" at bounding box center [39, 215] width 20 height 7
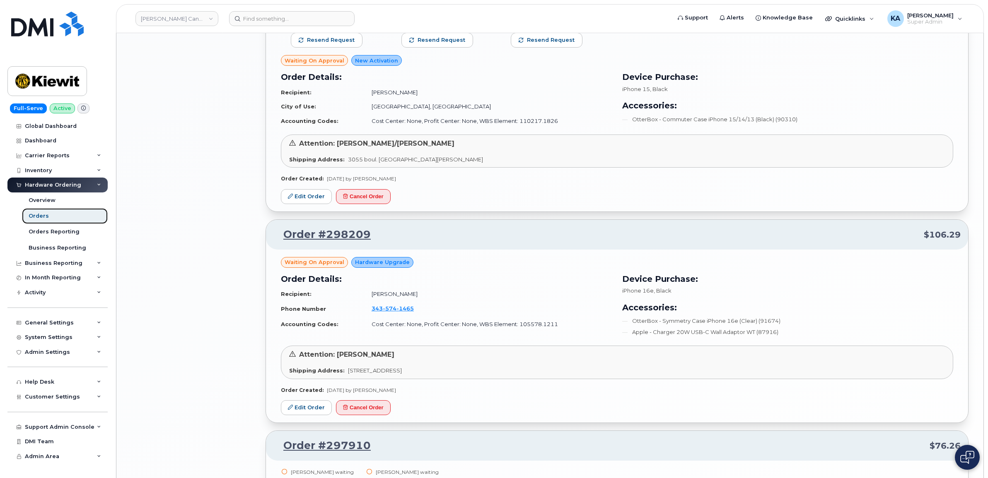
scroll to position [1191, 0]
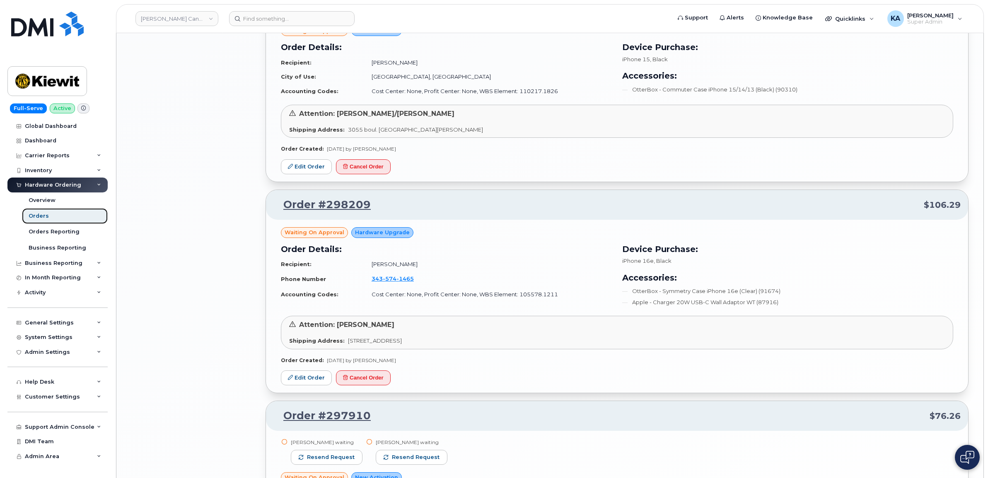
click at [35, 216] on div "Orders" at bounding box center [39, 215] width 20 height 7
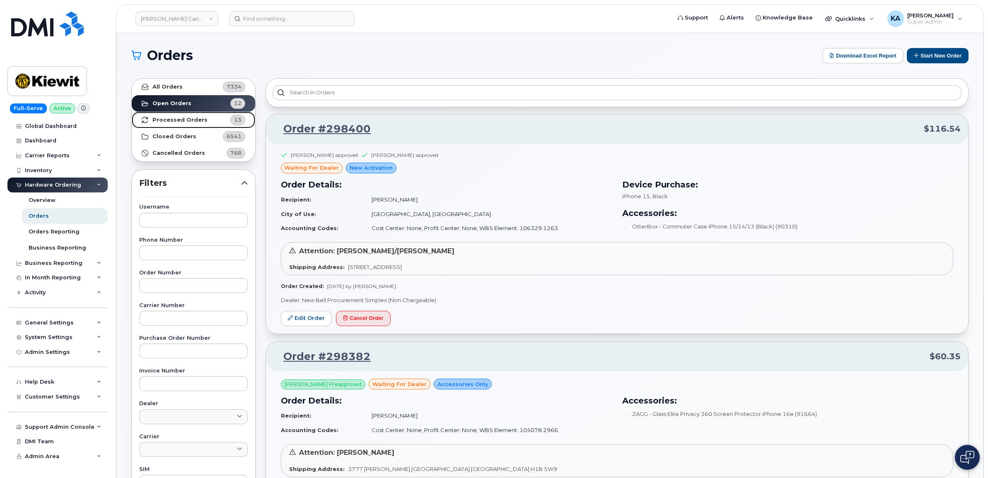
click at [172, 119] on strong "Processed Orders" at bounding box center [179, 120] width 55 height 7
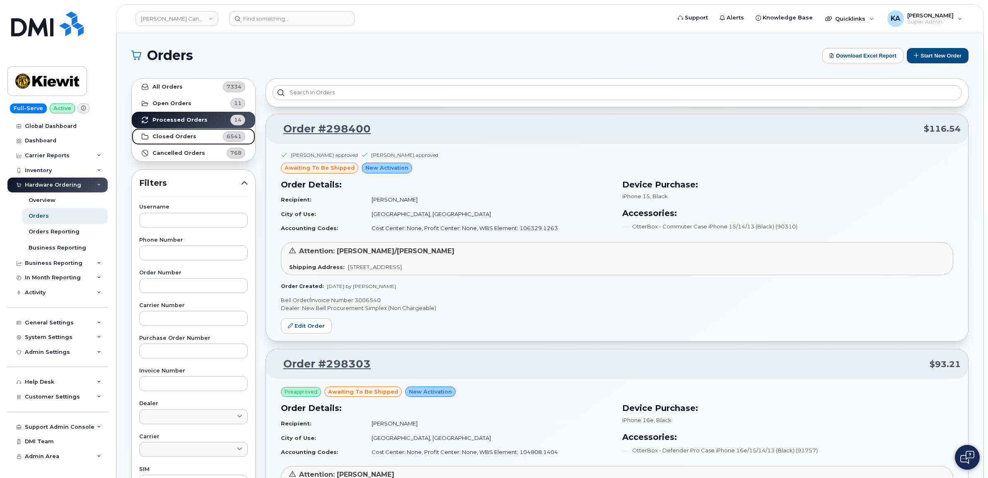
click at [194, 138] on link "Closed Orders 6541" at bounding box center [193, 136] width 123 height 17
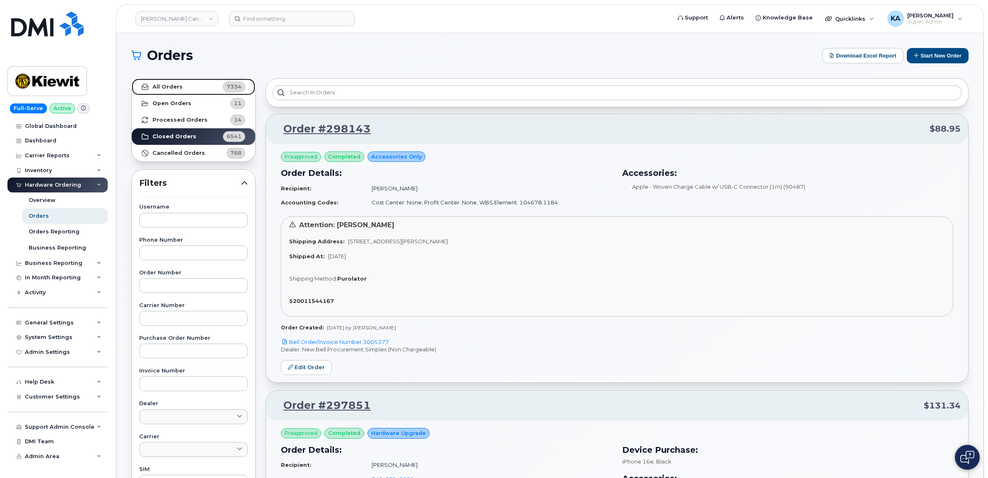
click at [181, 88] on link "All Orders 7334" at bounding box center [193, 87] width 123 height 17
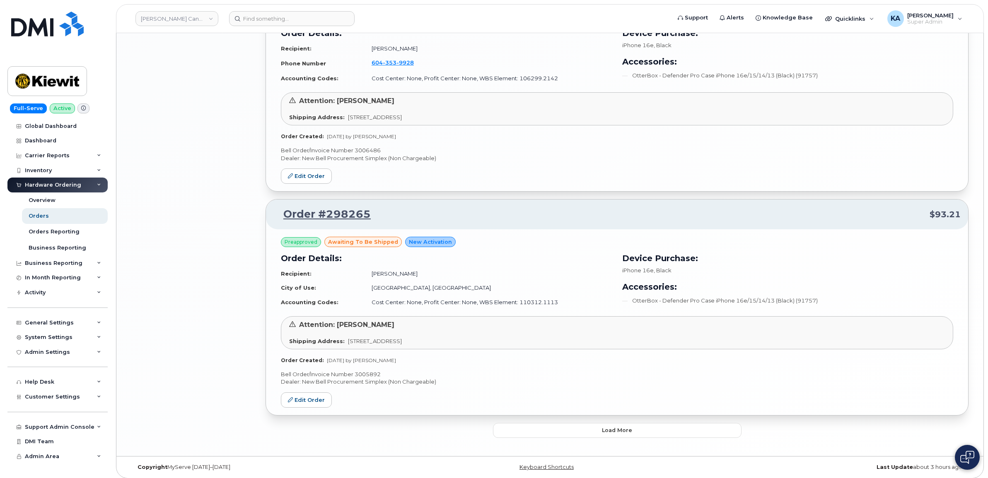
scroll to position [1459, 0]
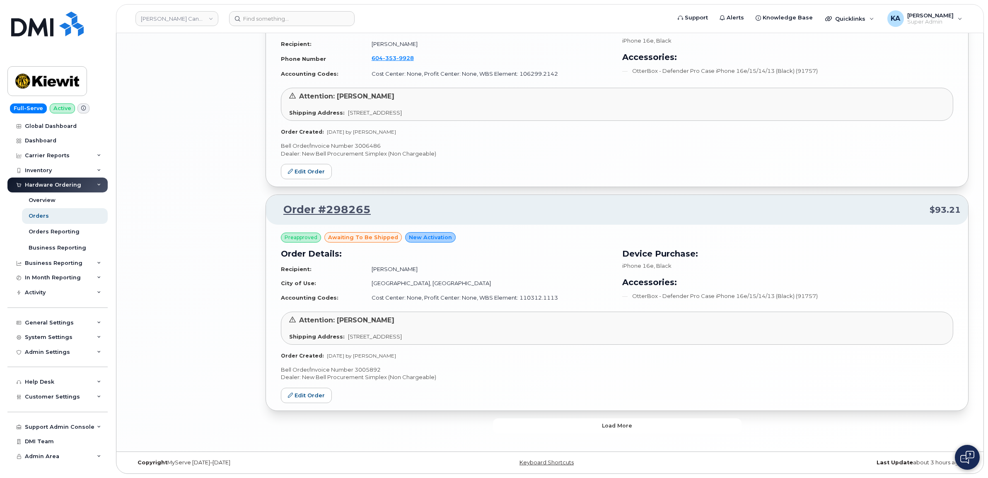
click at [598, 426] on button "Load more" at bounding box center [617, 426] width 249 height 15
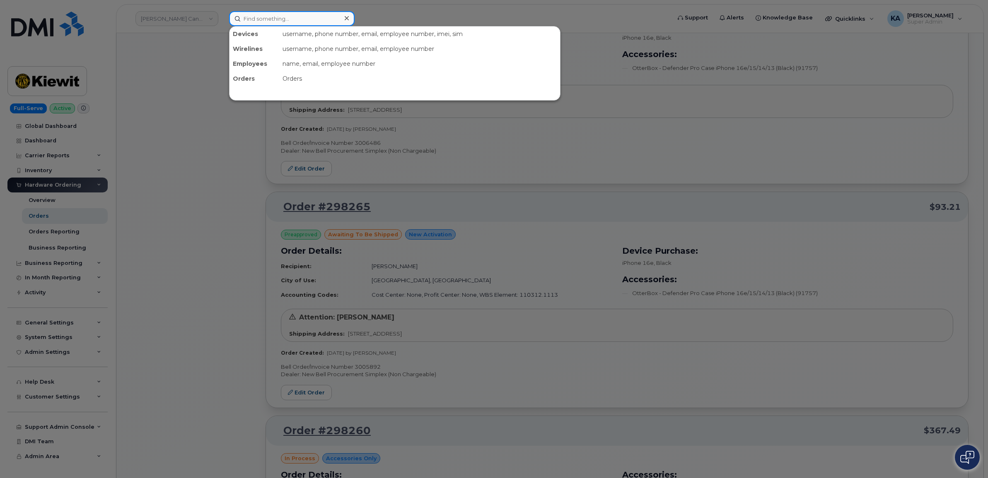
click at [250, 17] on input at bounding box center [291, 18] width 125 height 15
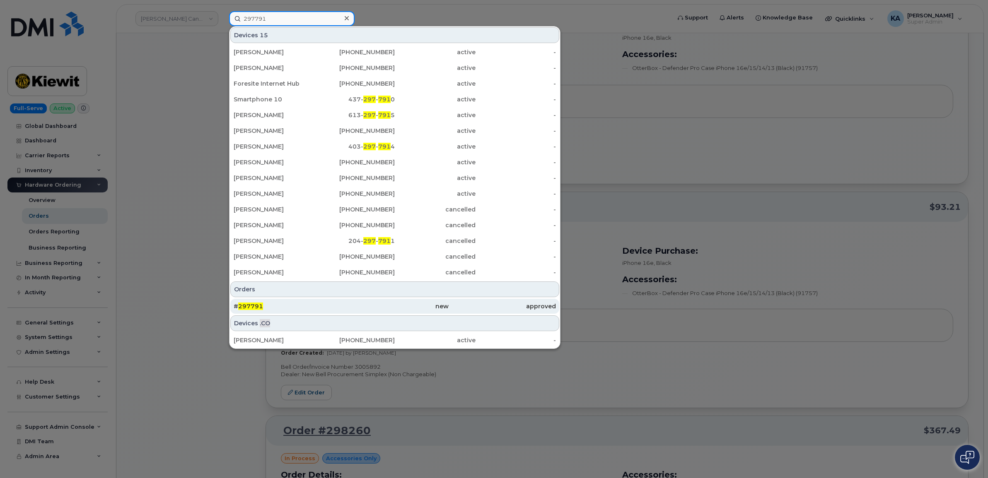
type input "297791"
click at [251, 304] on span "297791" at bounding box center [250, 306] width 25 height 7
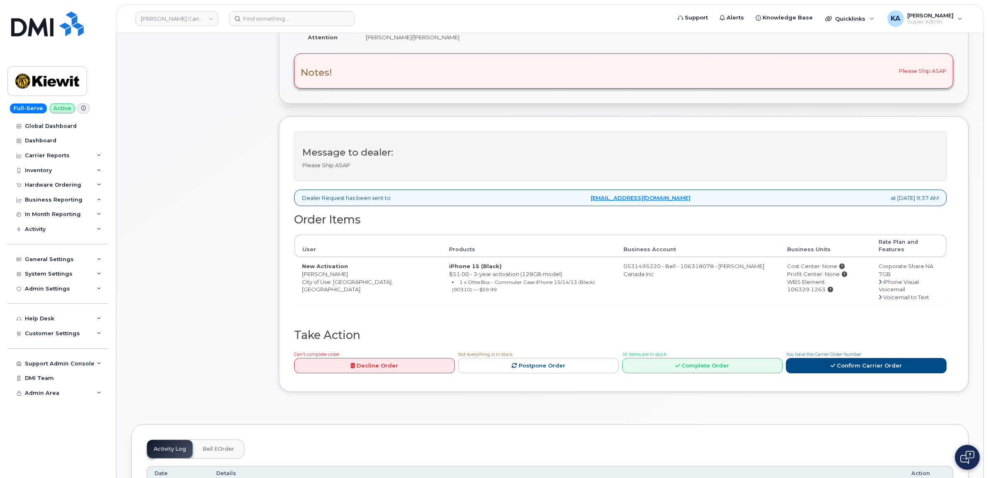
scroll to position [207, 0]
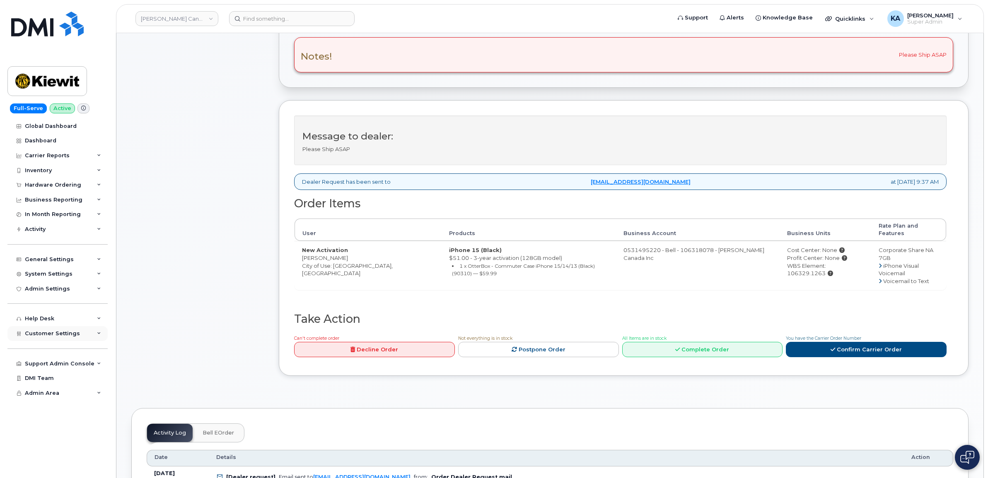
click at [88, 335] on div "Customer Settings" at bounding box center [57, 333] width 100 height 15
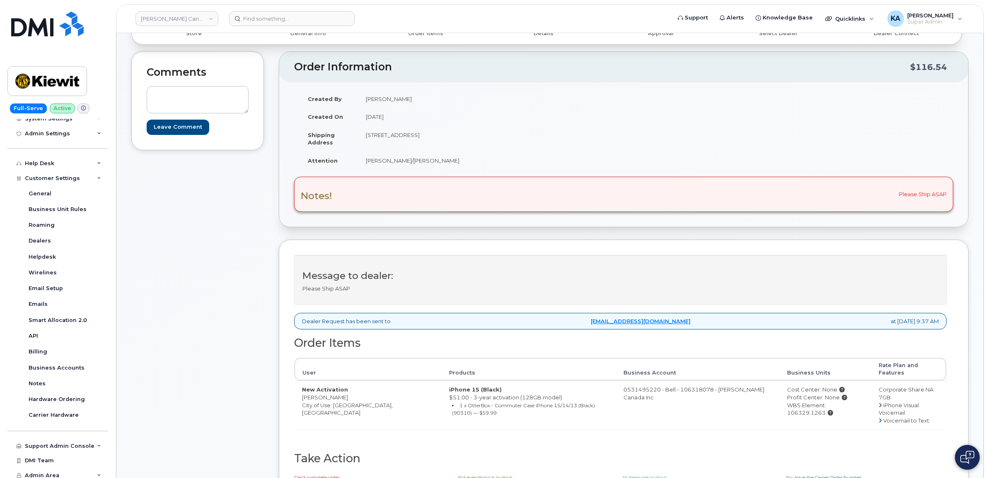
scroll to position [52, 0]
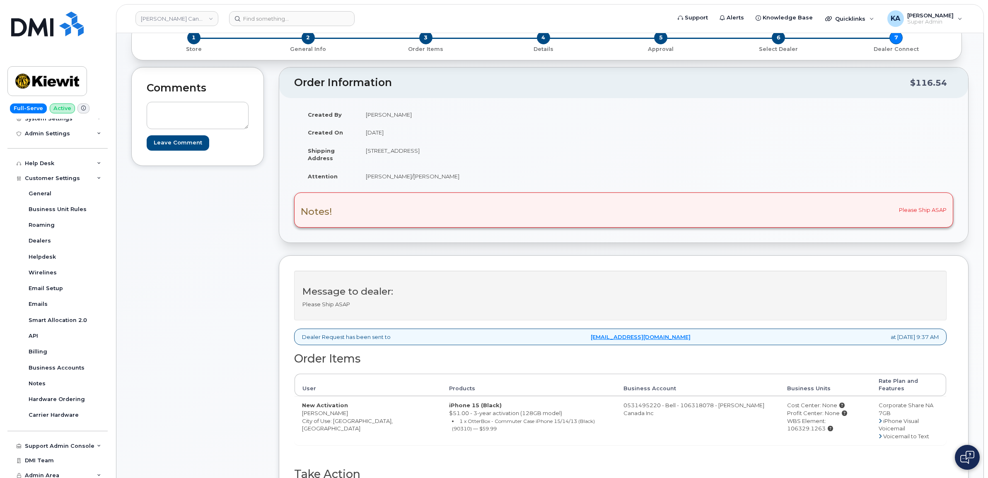
drag, startPoint x: 298, startPoint y: 407, endPoint x: 345, endPoint y: 408, distance: 46.8
click at [346, 408] on td "New Activation [PERSON_NAME] City of Use: [GEOGRAPHIC_DATA], [GEOGRAPHIC_DATA]" at bounding box center [367, 420] width 147 height 49
drag, startPoint x: 345, startPoint y: 408, endPoint x: 333, endPoint y: 405, distance: 12.2
copy td "[PERSON_NAME]"
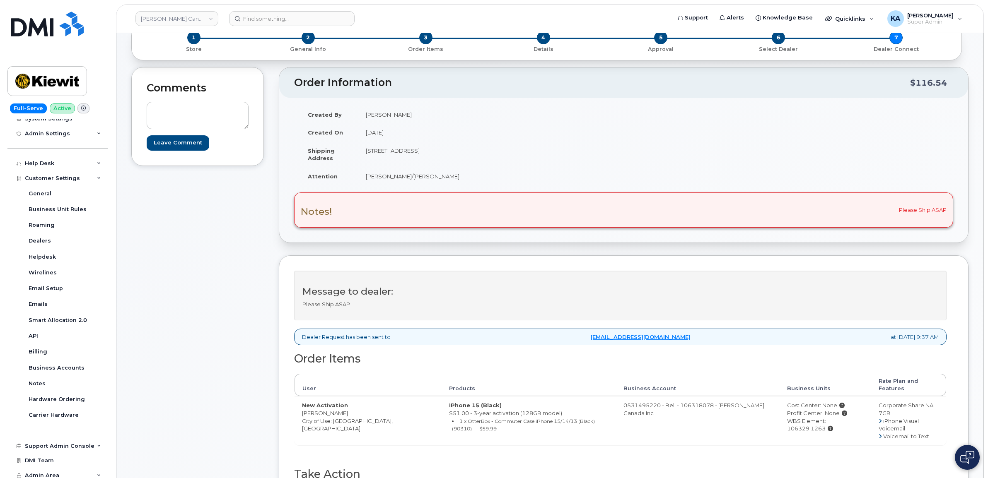
drag, startPoint x: 765, startPoint y: 414, endPoint x: 843, endPoint y: 417, distance: 77.9
click at [845, 417] on td "Cost Center: None Profit Center: None WBS Element: 106329.1263" at bounding box center [825, 420] width 92 height 49
drag, startPoint x: 843, startPoint y: 417, endPoint x: 831, endPoint y: 415, distance: 12.3
copy div "WBS Element: 106329.1263"
drag, startPoint x: 363, startPoint y: 177, endPoint x: 439, endPoint y: 179, distance: 76.2
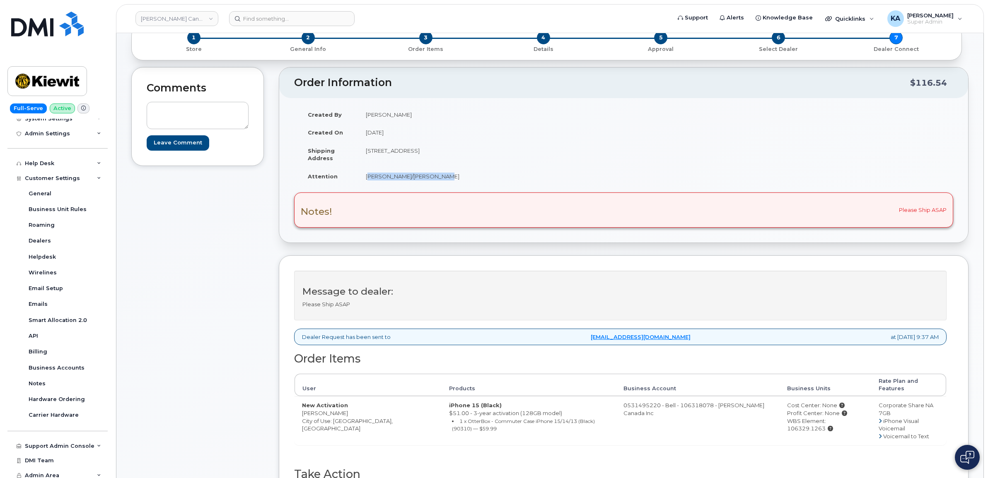
click at [441, 179] on td "Blair Hunt/Rick Hunneman" at bounding box center [487, 176] width 259 height 18
drag, startPoint x: 439, startPoint y: 179, endPoint x: 421, endPoint y: 177, distance: 18.7
copy td "Blair Hunt/Rick Hunneman"
drag, startPoint x: 362, startPoint y: 150, endPoint x: 408, endPoint y: 154, distance: 45.7
click at [409, 154] on td "12250 33 St NE Edmonton AB T6S1H6" at bounding box center [487, 155] width 259 height 26
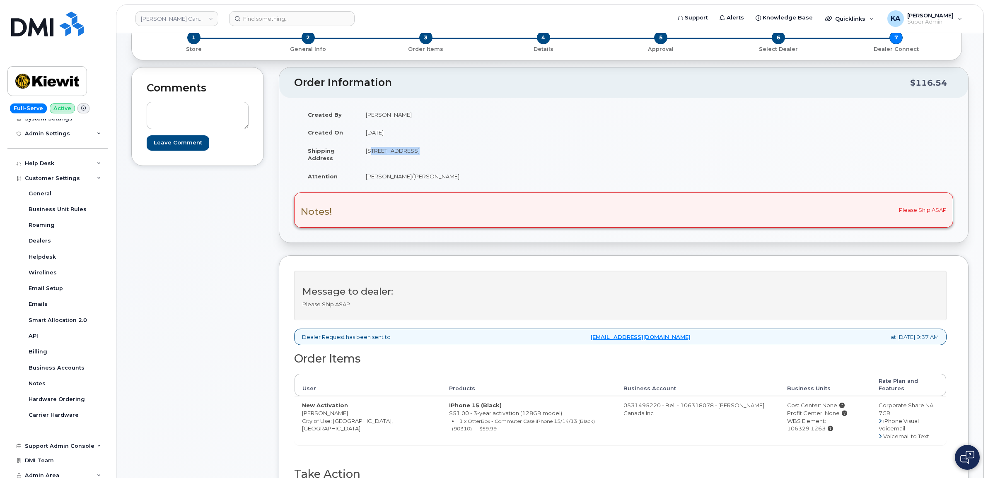
drag, startPoint x: 408, startPoint y: 154, endPoint x: 404, endPoint y: 152, distance: 4.5
copy td "12250 33 St NE"
drag, startPoint x: 452, startPoint y: 152, endPoint x: 478, endPoint y: 154, distance: 25.8
click at [478, 154] on td "12250 33 St NE Edmonton AB T6S1H6" at bounding box center [487, 155] width 259 height 26
drag, startPoint x: 478, startPoint y: 153, endPoint x: 462, endPoint y: 150, distance: 16.0
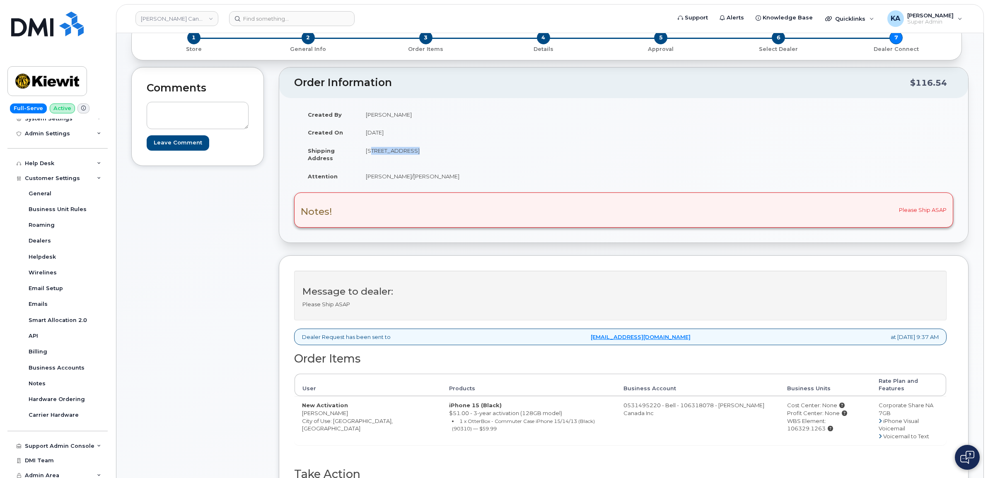
copy td "T6S1H6"
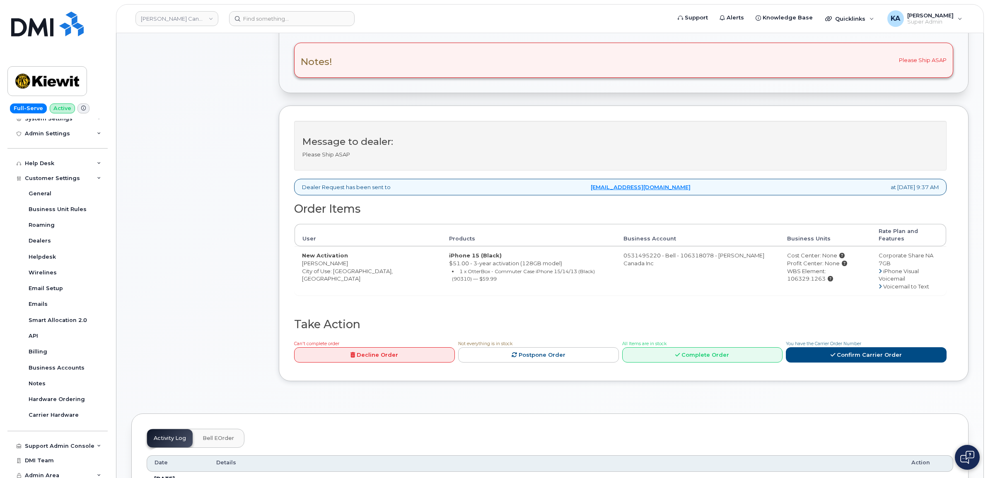
scroll to position [207, 0]
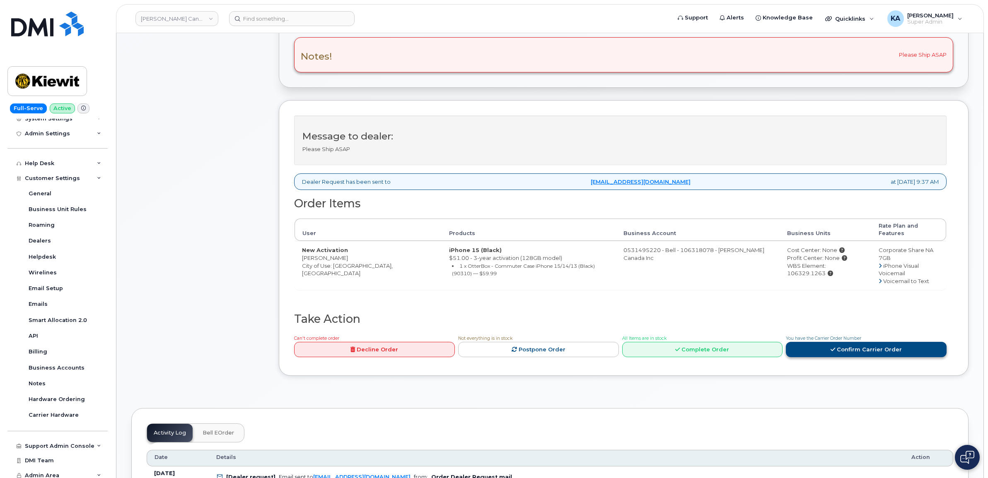
click at [852, 342] on link "Confirm Carrier Order" at bounding box center [866, 349] width 161 height 15
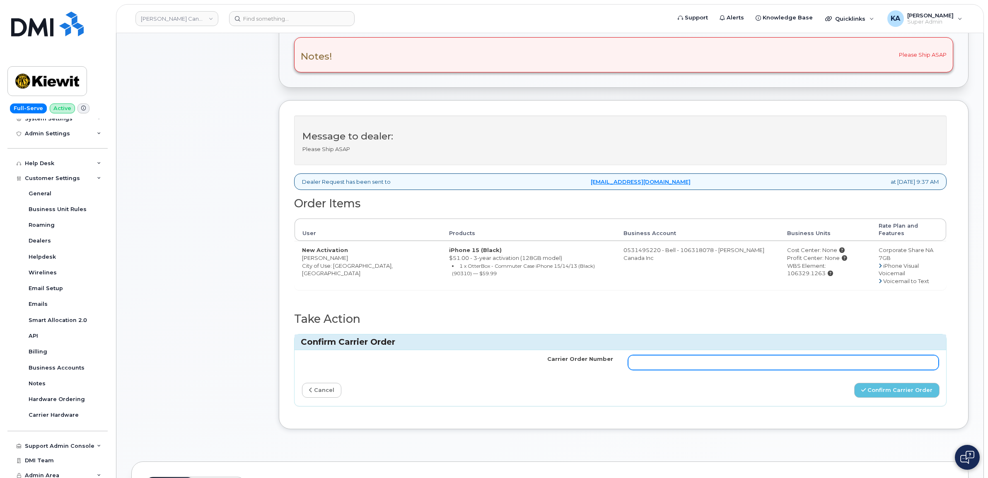
paste input "3006540"
type input "3006540"
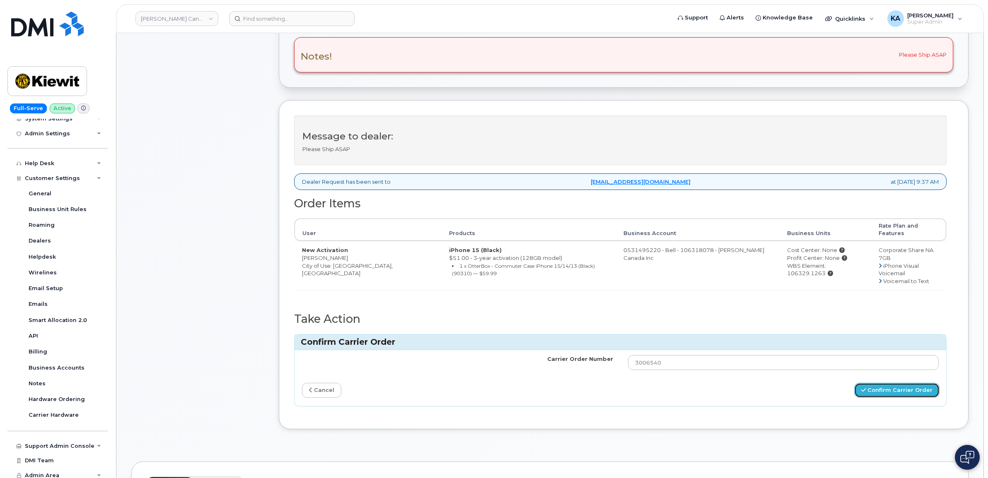
click at [883, 383] on button "Confirm Carrier Order" at bounding box center [896, 390] width 85 height 15
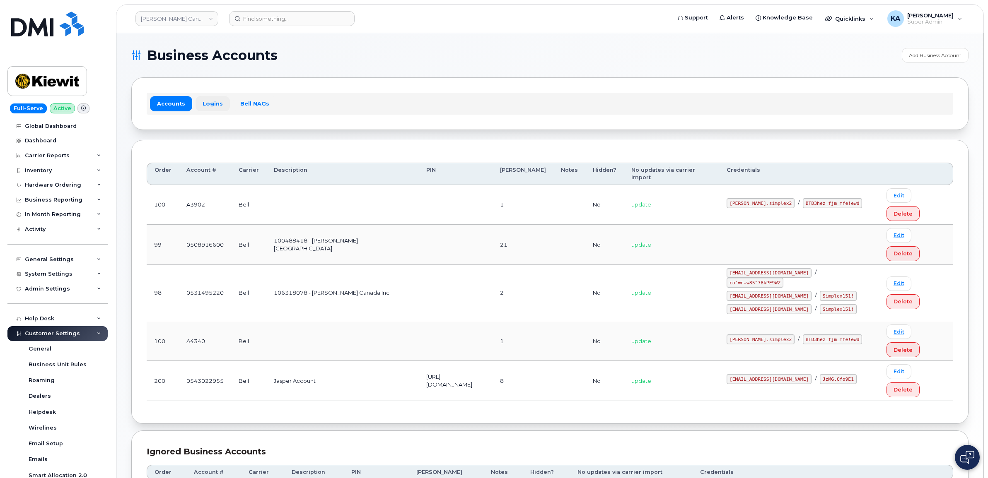
click at [205, 101] on link "Logins" at bounding box center [212, 103] width 34 height 15
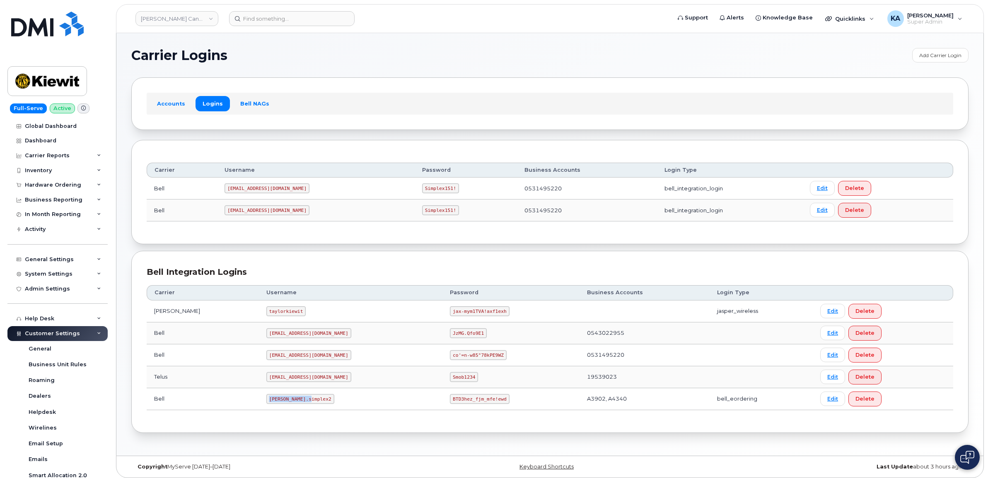
drag, startPoint x: 247, startPoint y: 402, endPoint x: 295, endPoint y: 402, distance: 48.0
click at [297, 403] on td "[PERSON_NAME].simplex2" at bounding box center [351, 399] width 184 height 22
drag, startPoint x: 295, startPoint y: 402, endPoint x: 274, endPoint y: 399, distance: 21.4
copy code "[PERSON_NAME].simplex2"
drag, startPoint x: 412, startPoint y: 401, endPoint x: 468, endPoint y: 409, distance: 57.0
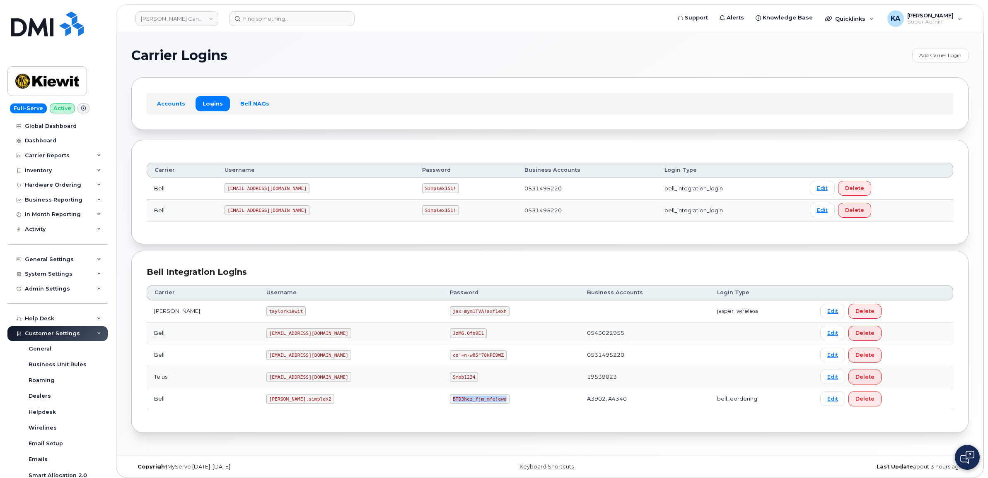
click at [468, 409] on td "BTD3hez_fjm_mfe!ewd" at bounding box center [510, 399] width 137 height 22
drag, startPoint x: 468, startPoint y: 409, endPoint x: 456, endPoint y: 402, distance: 13.9
copy code "BTD3hez_fjm_mfe!ewd"
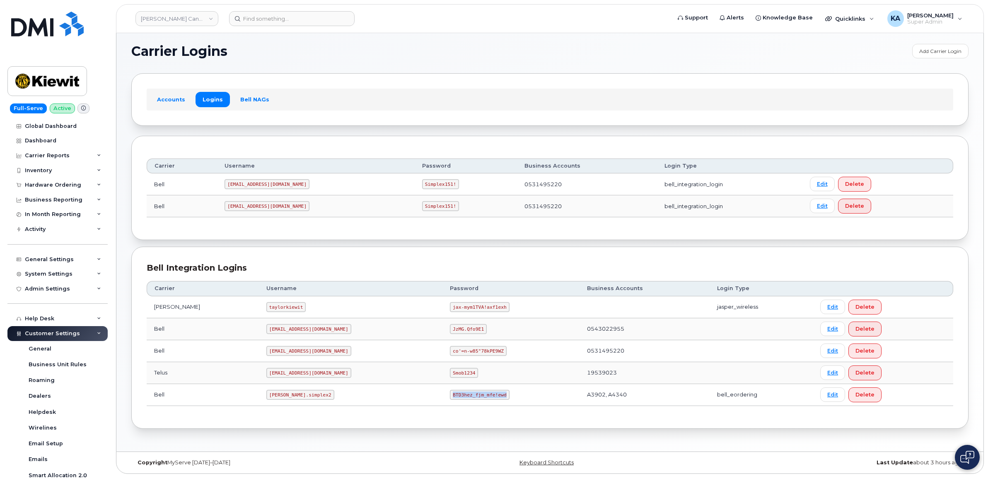
scroll to position [5, 0]
drag, startPoint x: 247, startPoint y: 398, endPoint x: 282, endPoint y: 399, distance: 35.6
click at [286, 399] on code "[PERSON_NAME].simplex2" at bounding box center [300, 395] width 68 height 10
drag, startPoint x: 282, startPoint y: 399, endPoint x: 276, endPoint y: 396, distance: 7.2
copy code "[PERSON_NAME].simplex2"
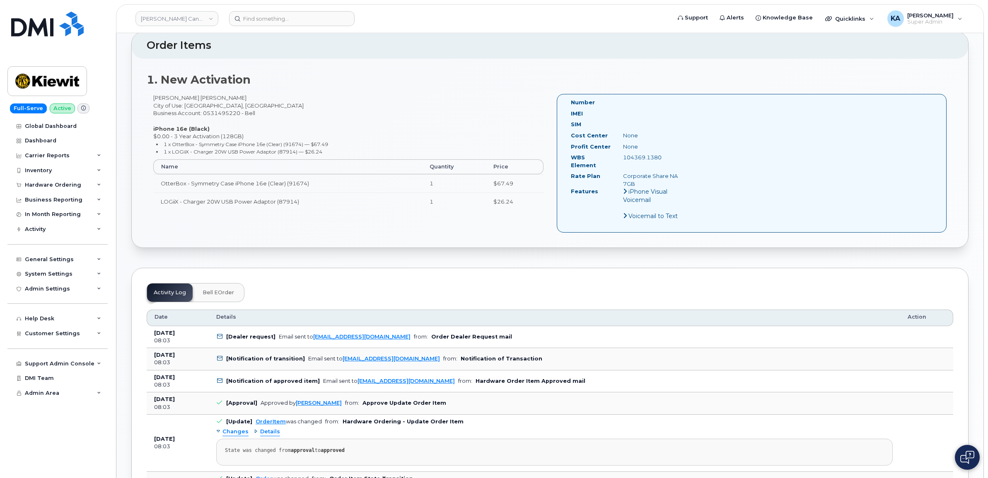
scroll to position [259, 0]
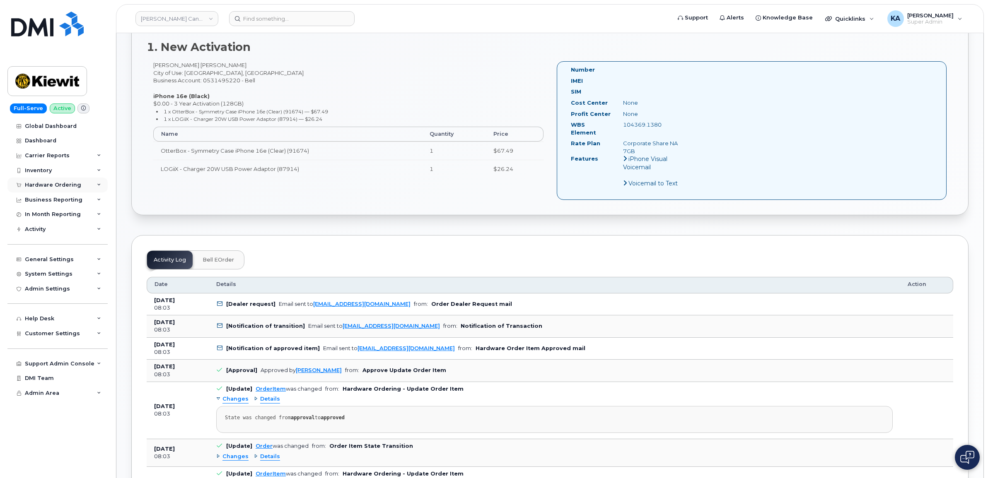
click at [52, 181] on div "Hardware Ordering" at bounding box center [57, 185] width 100 height 15
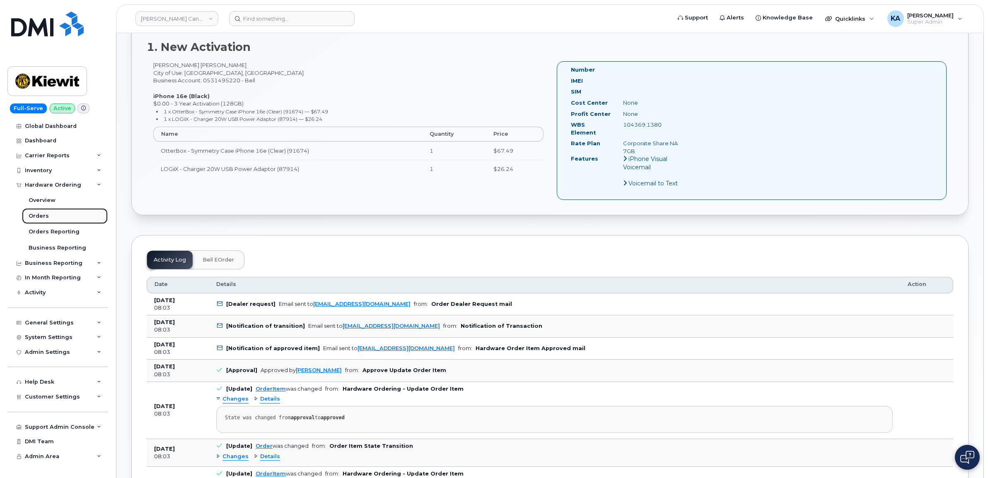
click at [34, 215] on div "Orders" at bounding box center [39, 215] width 20 height 7
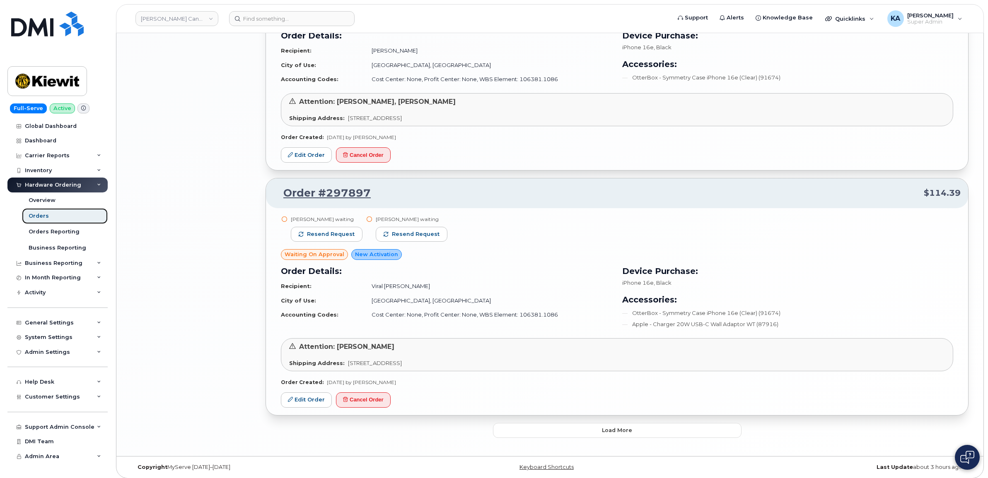
scroll to position [1429, 0]
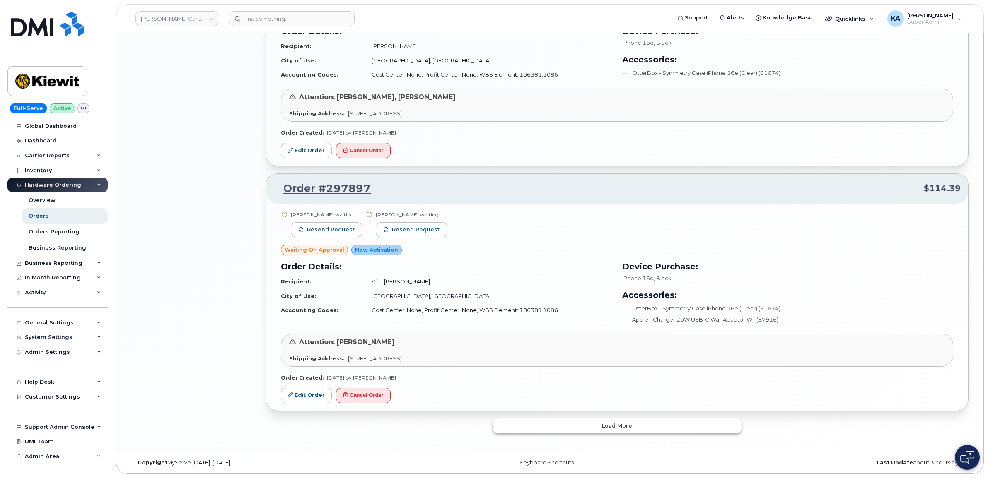
click at [537, 429] on button "Load more" at bounding box center [617, 426] width 249 height 15
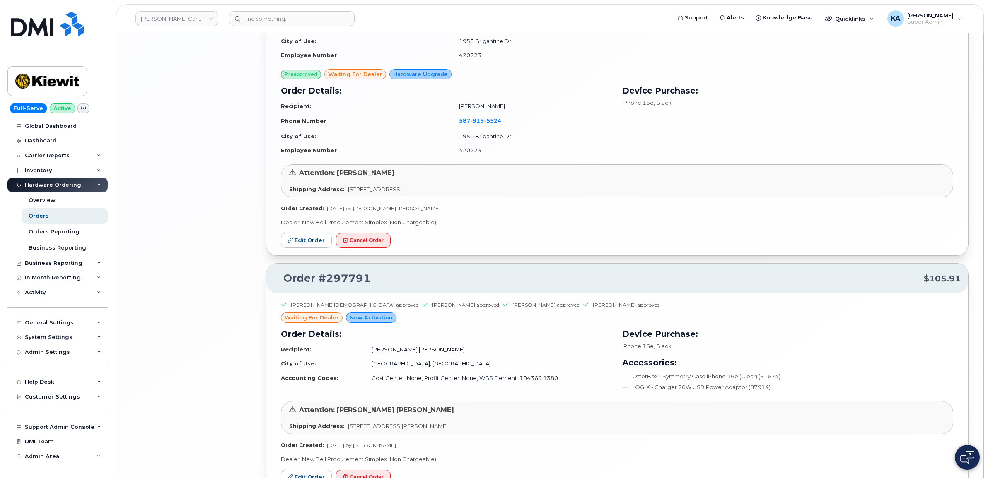
scroll to position [2205, 0]
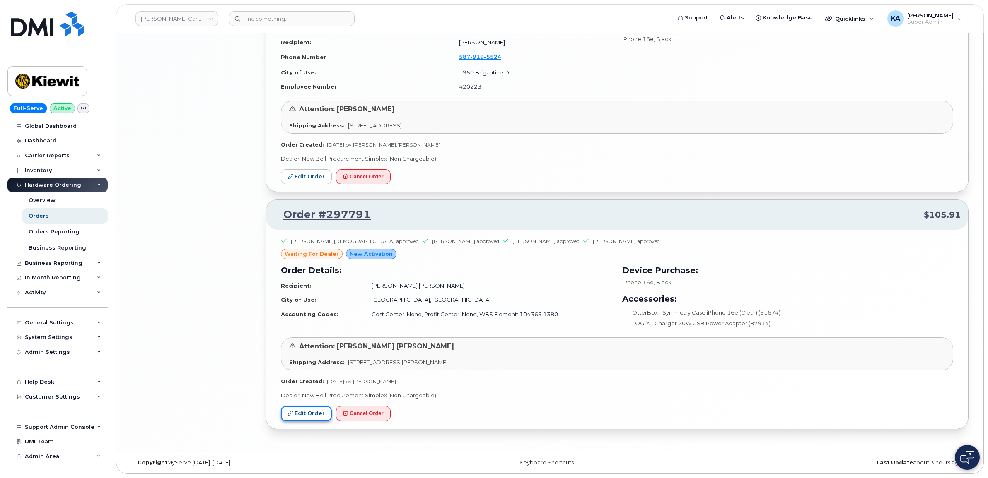
click at [313, 411] on link "Edit Order" at bounding box center [306, 413] width 51 height 15
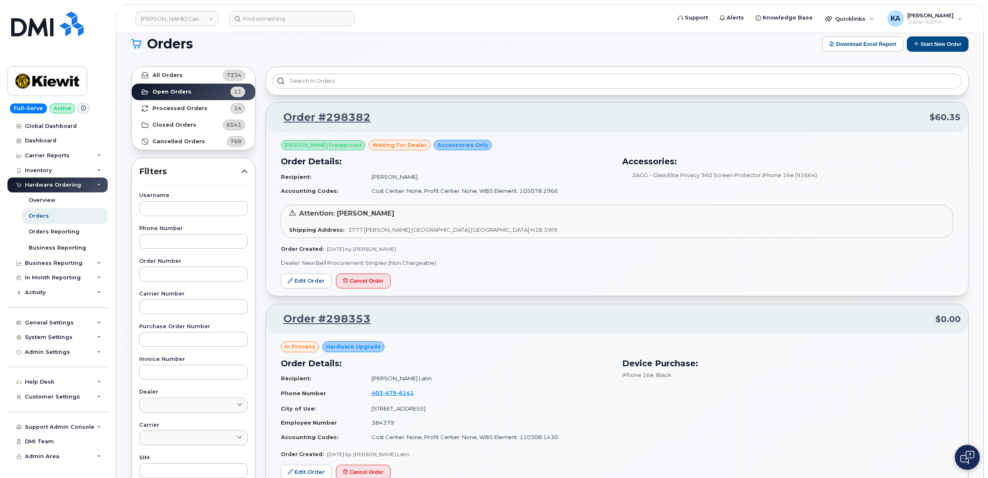
scroll to position [0, 0]
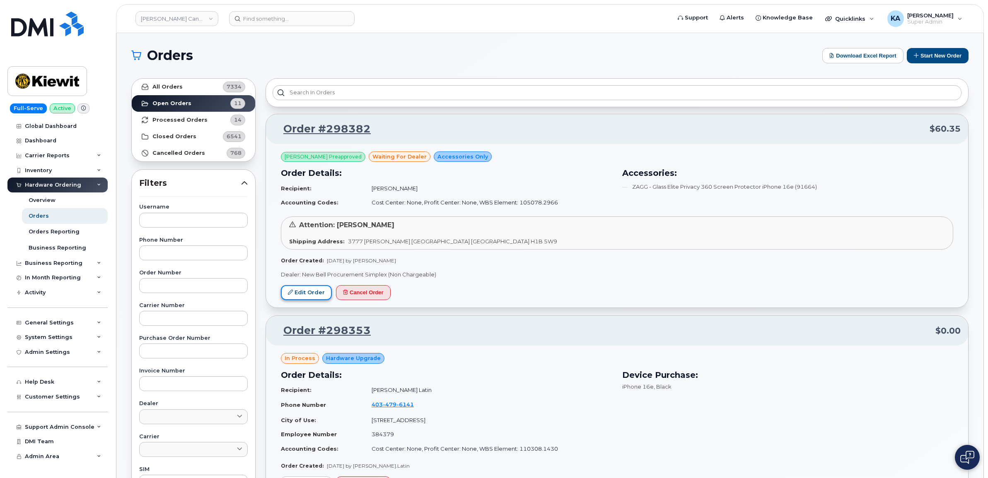
click at [303, 293] on link "Edit Order" at bounding box center [306, 292] width 51 height 15
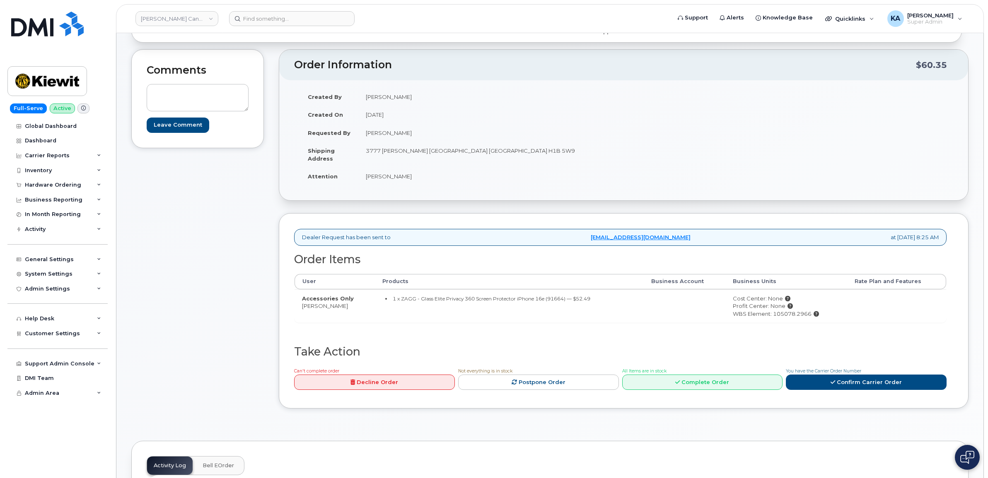
scroll to position [52, 0]
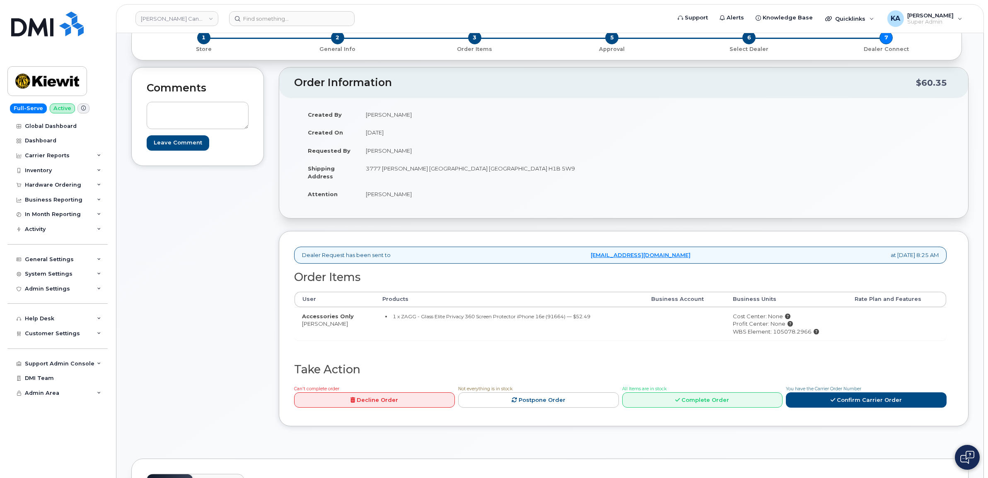
drag, startPoint x: 365, startPoint y: 152, endPoint x: 417, endPoint y: 153, distance: 52.2
click at [417, 153] on td "[PERSON_NAME]" at bounding box center [487, 151] width 259 height 18
drag, startPoint x: 417, startPoint y: 153, endPoint x: 401, endPoint y: 153, distance: 16.6
copy td "[PERSON_NAME]"
drag, startPoint x: 365, startPoint y: 170, endPoint x: 438, endPoint y: 173, distance: 73.0
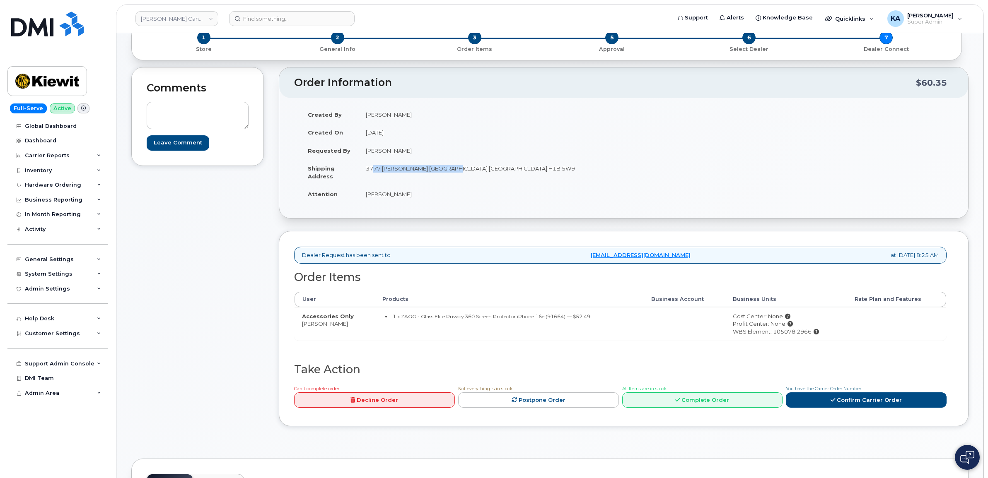
click at [438, 173] on td "3777 [PERSON_NAME] [GEOGRAPHIC_DATA] [GEOGRAPHIC_DATA] H1B 5W9" at bounding box center [487, 172] width 259 height 26
drag, startPoint x: 438, startPoint y: 173, endPoint x: 431, endPoint y: 169, distance: 8.4
copy td "3777 Dollard-Desjardins St"
drag, startPoint x: 524, startPoint y: 170, endPoint x: 549, endPoint y: 171, distance: 24.9
click at [549, 171] on td "3777 [PERSON_NAME] [GEOGRAPHIC_DATA] [GEOGRAPHIC_DATA] H1B 5W9" at bounding box center [487, 172] width 259 height 26
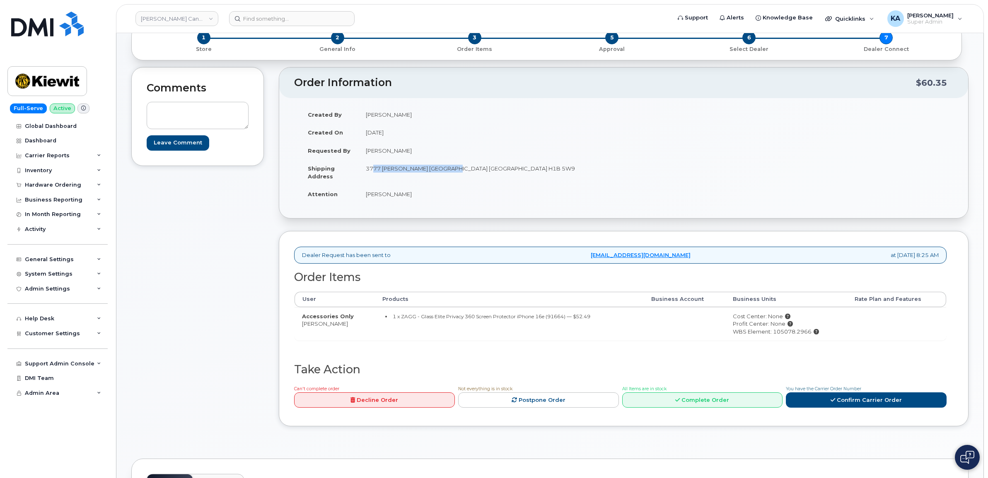
click at [553, 170] on td "3777 [PERSON_NAME] [GEOGRAPHIC_DATA] [GEOGRAPHIC_DATA] H1B 5W9" at bounding box center [487, 172] width 259 height 26
drag, startPoint x: 553, startPoint y: 170, endPoint x: 525, endPoint y: 171, distance: 28.2
click at [525, 171] on td "3777 [PERSON_NAME] [GEOGRAPHIC_DATA] [GEOGRAPHIC_DATA] H1B 5W9" at bounding box center [487, 172] width 259 height 26
copy td "H1B 5W9"
drag, startPoint x: 305, startPoint y: 320, endPoint x: 301, endPoint y: 323, distance: 5.0
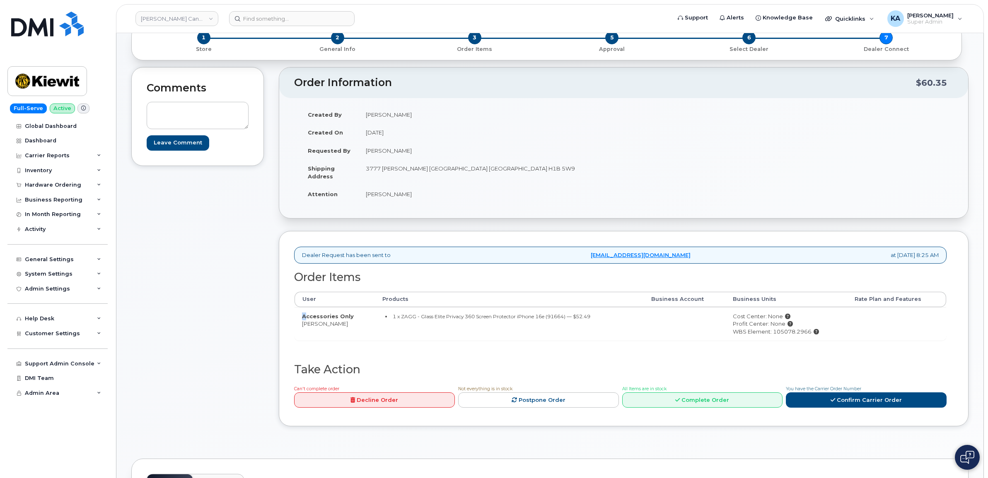
click at [302, 322] on td "Accessories Only Francois Belanger" at bounding box center [334, 324] width 80 height 34
click at [322, 339] on td "Accessories Only Francois Belanger" at bounding box center [334, 324] width 80 height 34
drag, startPoint x: 321, startPoint y: 338, endPoint x: 351, endPoint y: 328, distance: 30.9
click at [351, 328] on td "Accessories Only Francois Belanger" at bounding box center [334, 324] width 80 height 34
drag, startPoint x: 351, startPoint y: 328, endPoint x: 343, endPoint y: 326, distance: 8.8
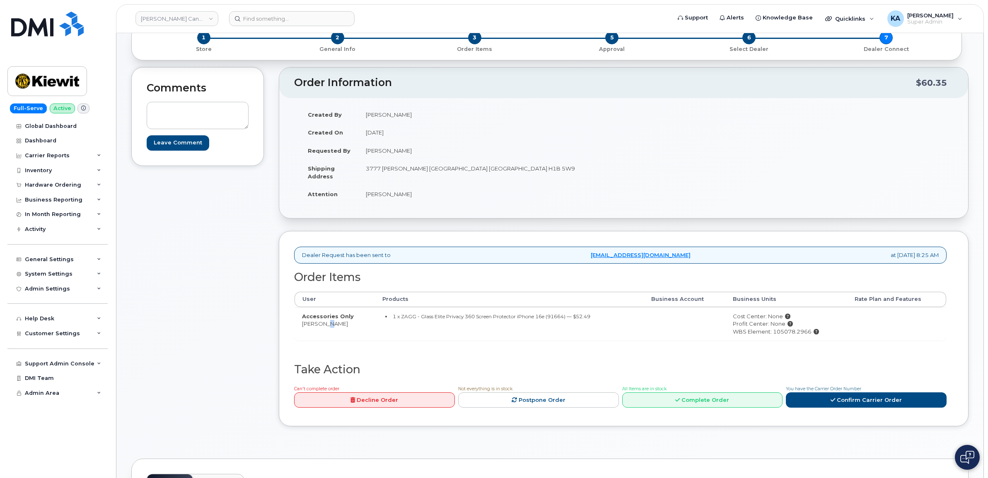
copy td "[PERSON_NAME]"
drag, startPoint x: 732, startPoint y: 332, endPoint x: 818, endPoint y: 335, distance: 86.6
click at [819, 336] on td "Cost Center: None Profit Center: None WBS Element: 105078.2966" at bounding box center [786, 324] width 122 height 34
drag, startPoint x: 818, startPoint y: 335, endPoint x: 802, endPoint y: 331, distance: 17.1
copy div "WBS Element: 105078.2966"
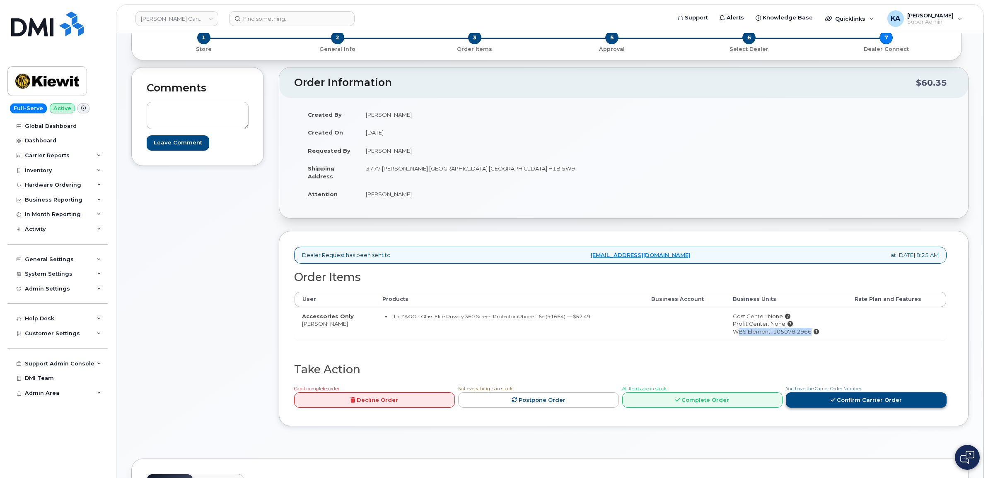
click at [827, 403] on link "Confirm Carrier Order" at bounding box center [866, 400] width 161 height 15
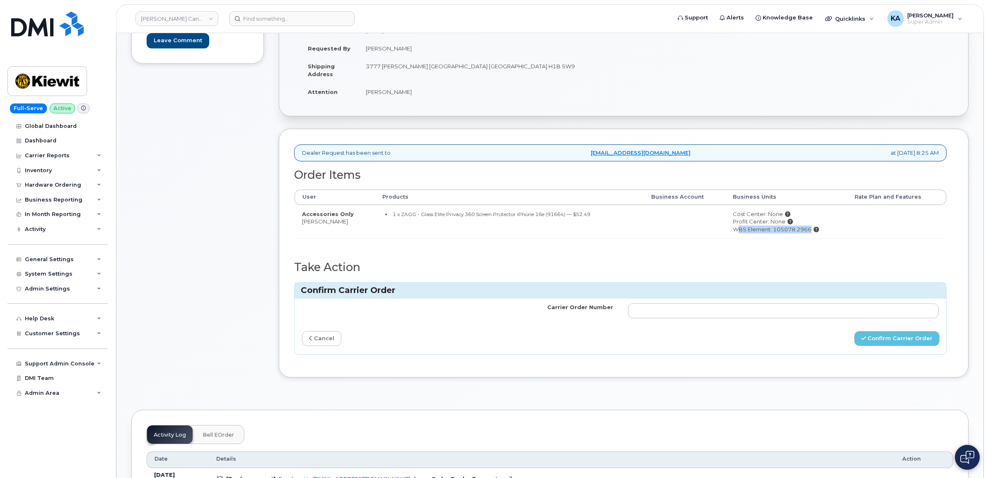
scroll to position [155, 0]
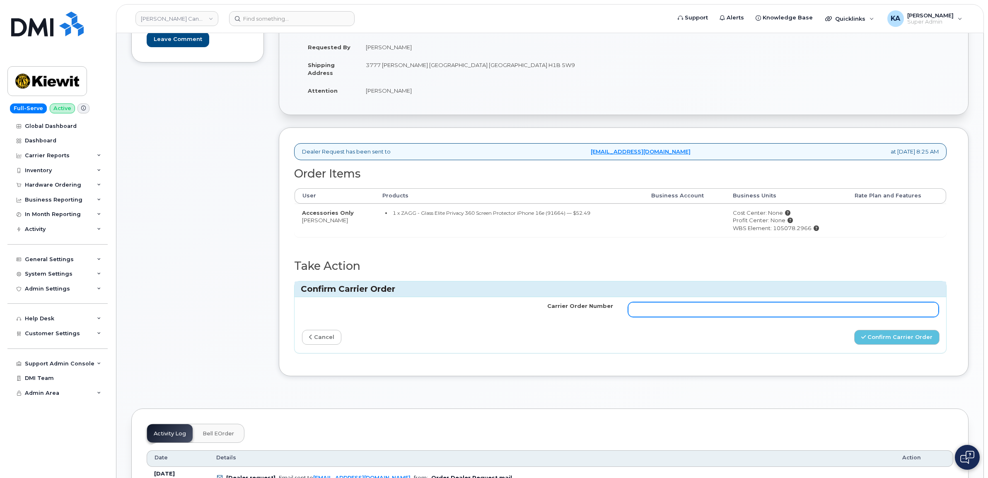
click at [790, 313] on input "Carrier Order Number" at bounding box center [783, 309] width 311 height 15
paste input "3006550"
type input "3006550"
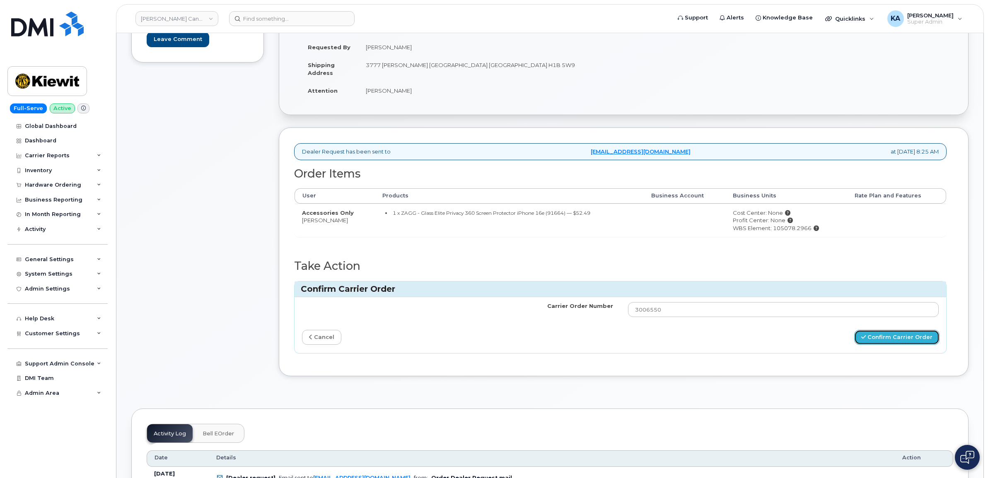
click at [881, 340] on button "Confirm Carrier Order" at bounding box center [896, 337] width 85 height 15
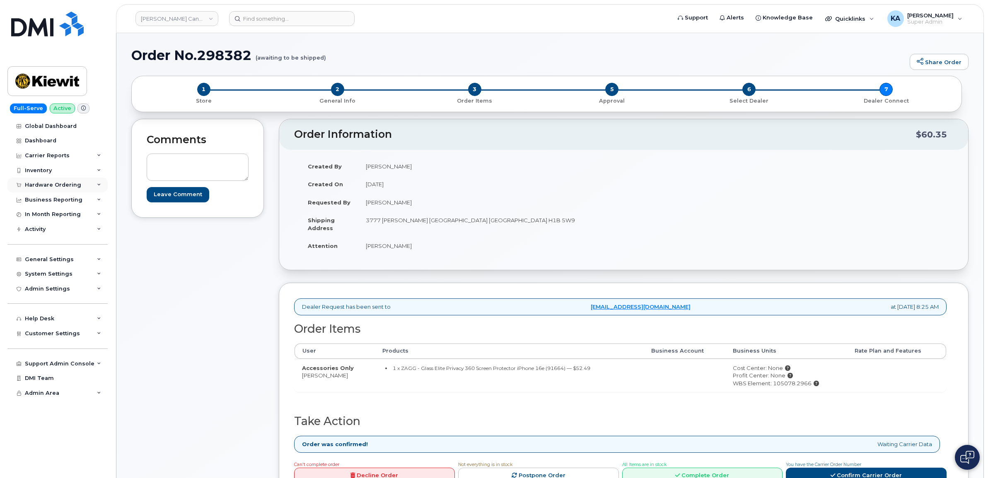
click at [77, 185] on div "Hardware Ordering" at bounding box center [53, 185] width 56 height 7
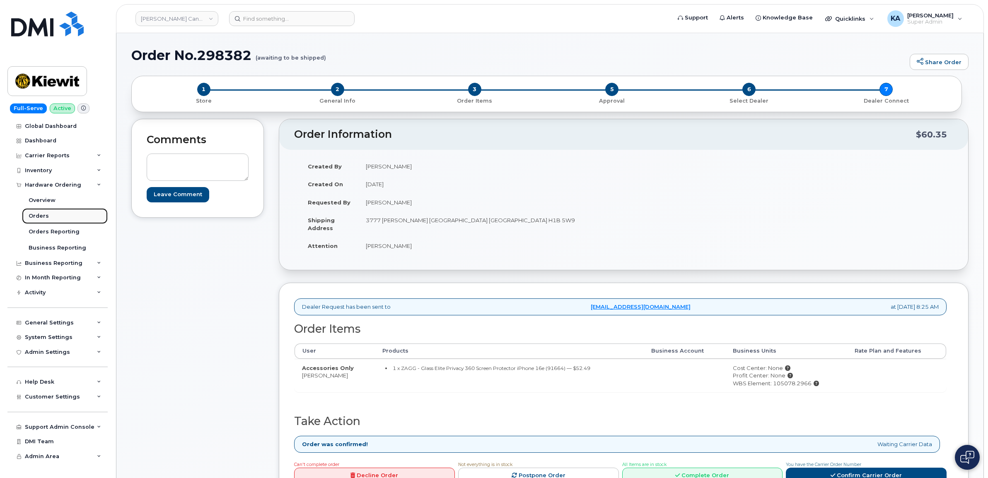
click at [38, 215] on div "Orders" at bounding box center [39, 215] width 20 height 7
